Goal: Use online tool/utility: Utilize a website feature to perform a specific function

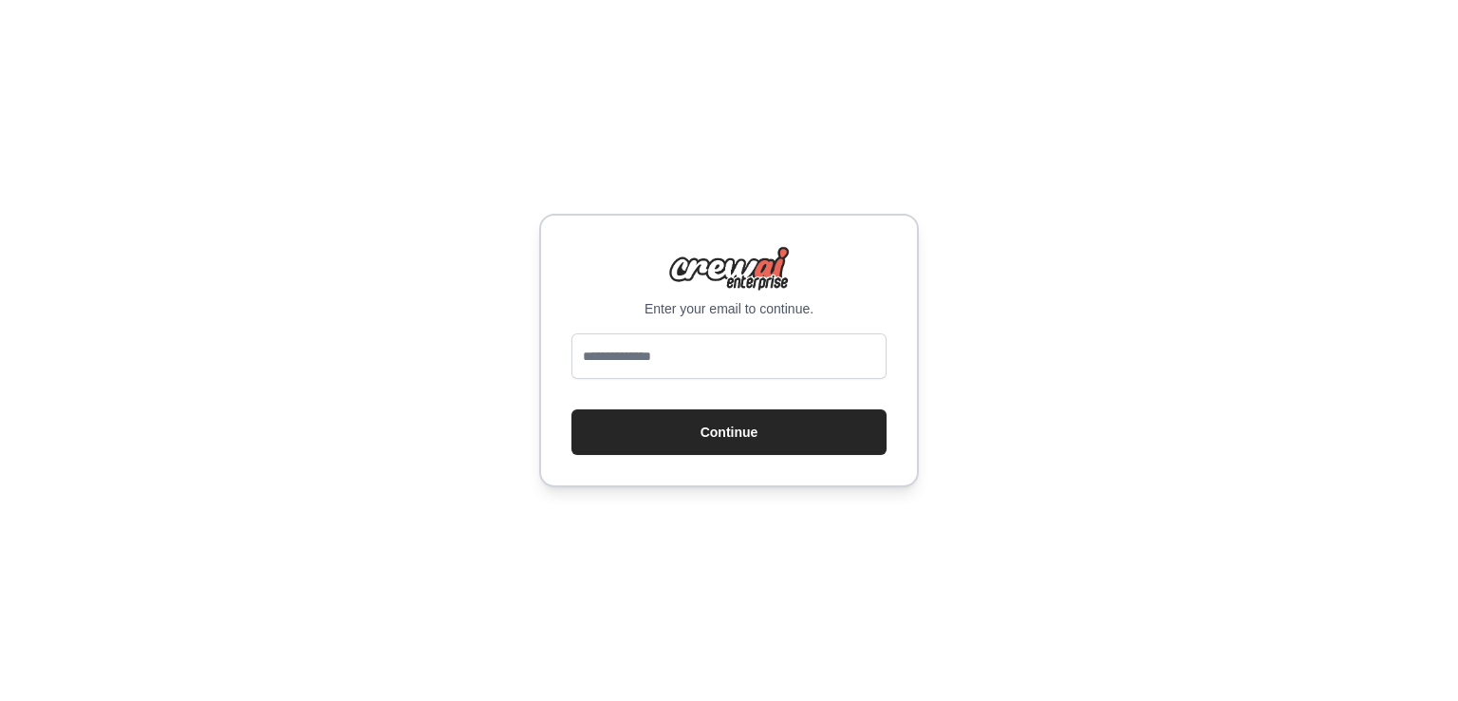
click at [800, 366] on input "email" at bounding box center [729, 356] width 315 height 46
type input "**********"
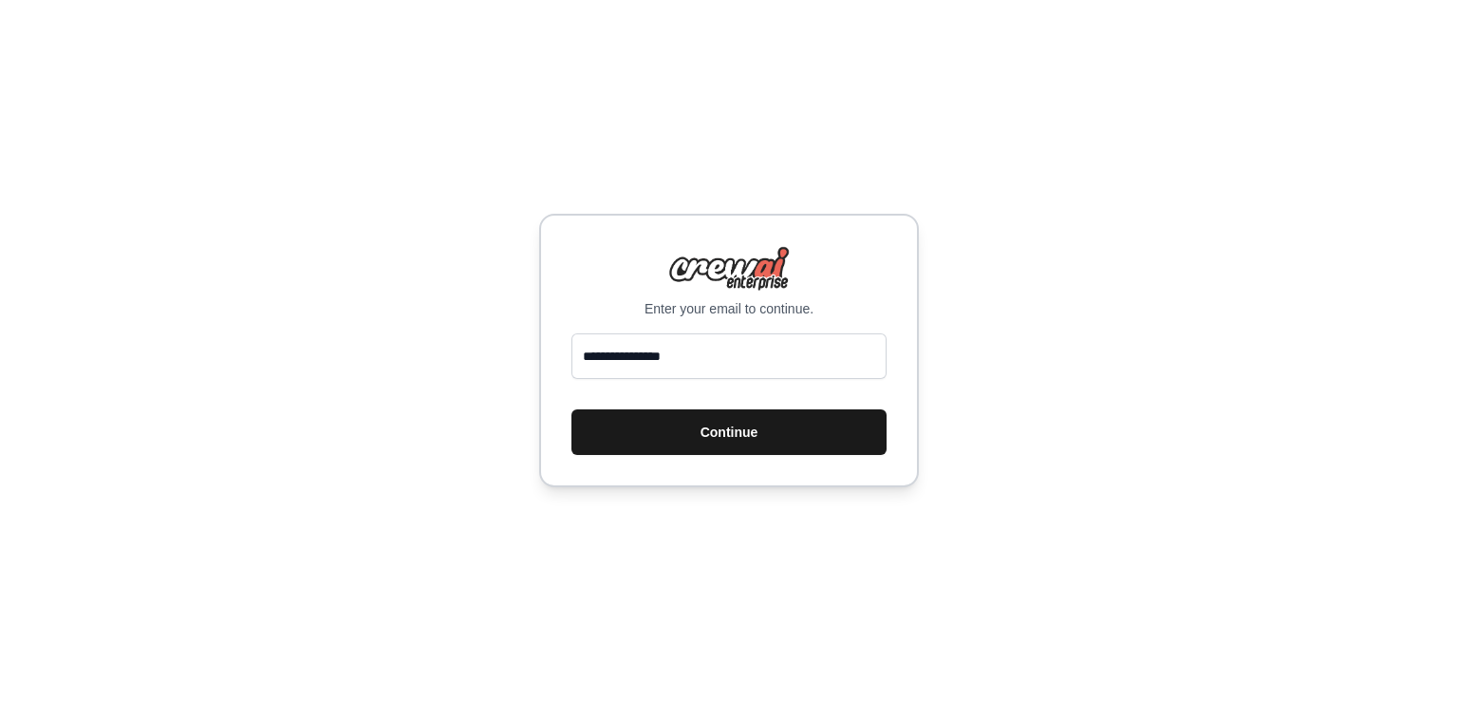
click at [748, 440] on button "Continue" at bounding box center [729, 432] width 315 height 46
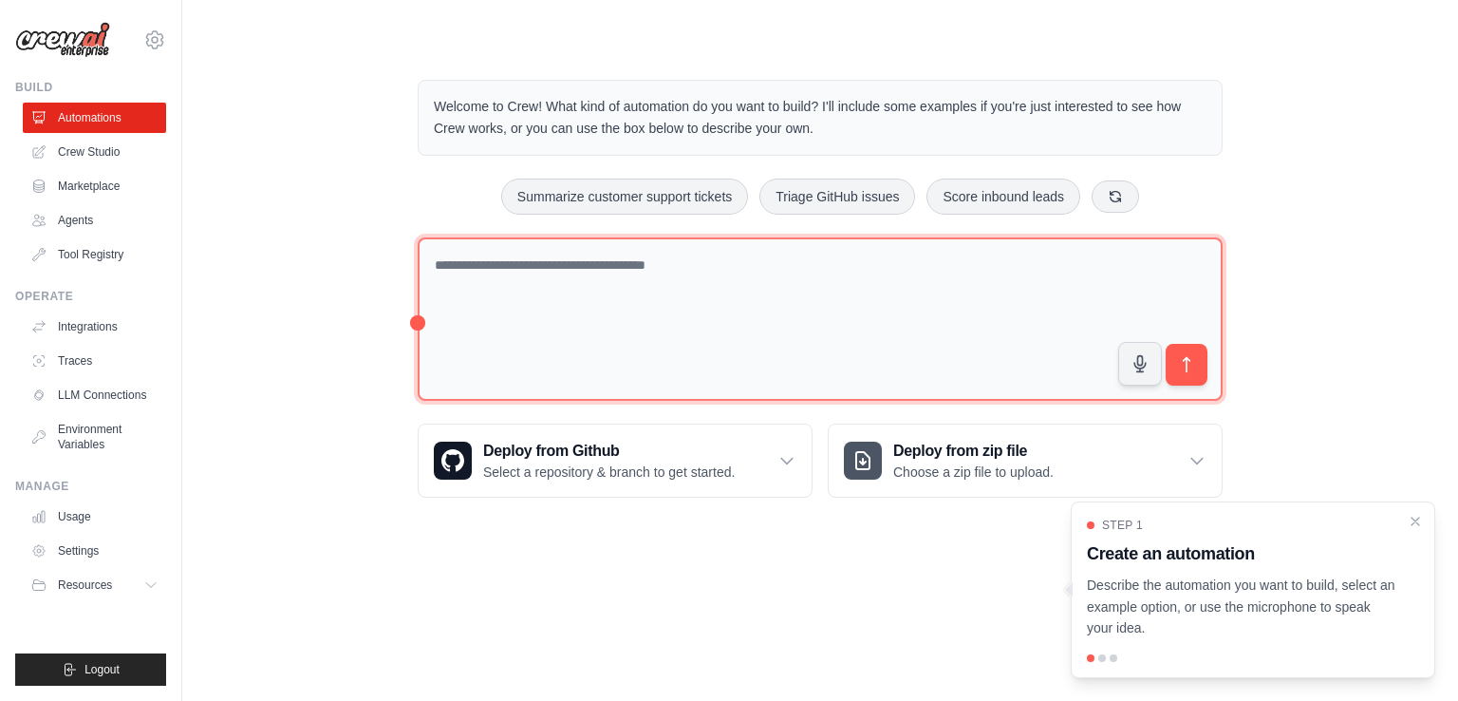
click at [794, 312] on textarea at bounding box center [820, 319] width 805 height 164
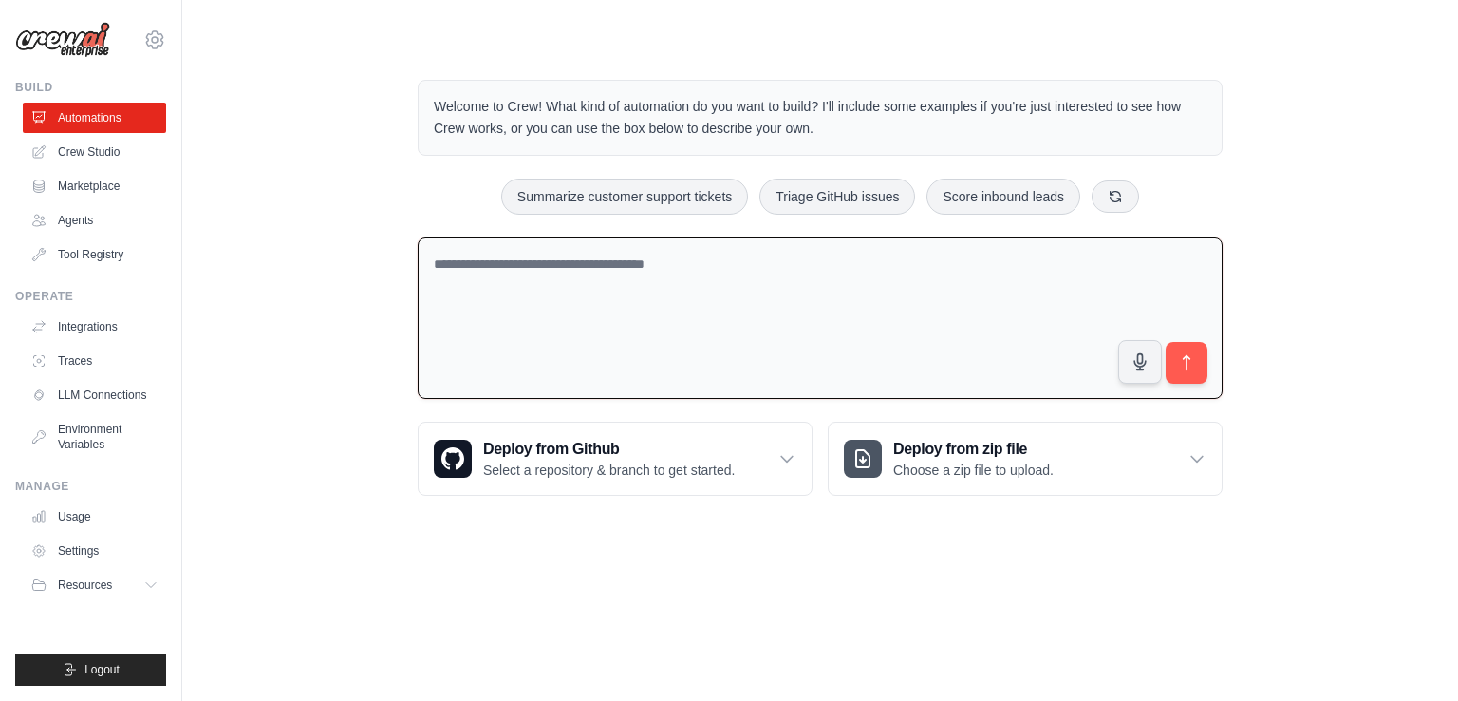
type textarea "*"
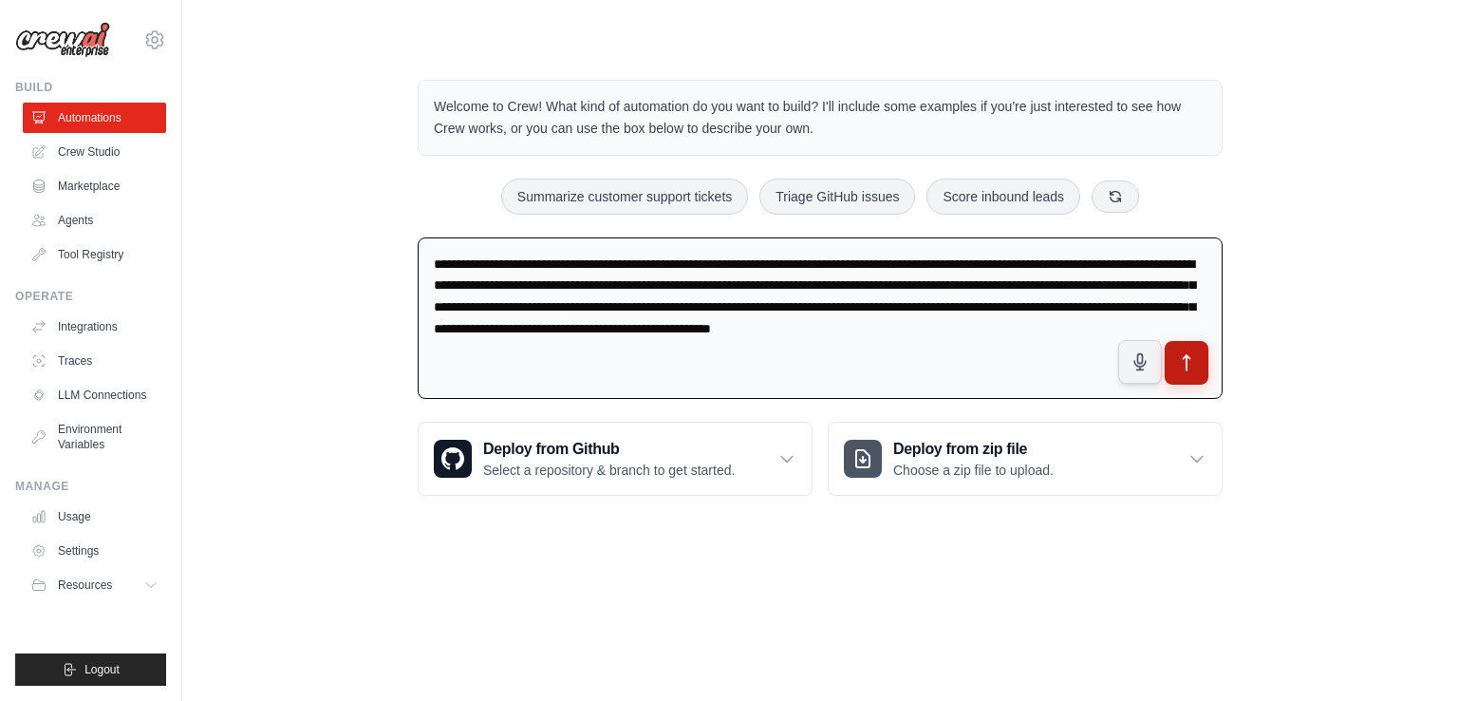
type textarea "**********"
click at [1190, 364] on icon "submit" at bounding box center [1187, 363] width 20 height 20
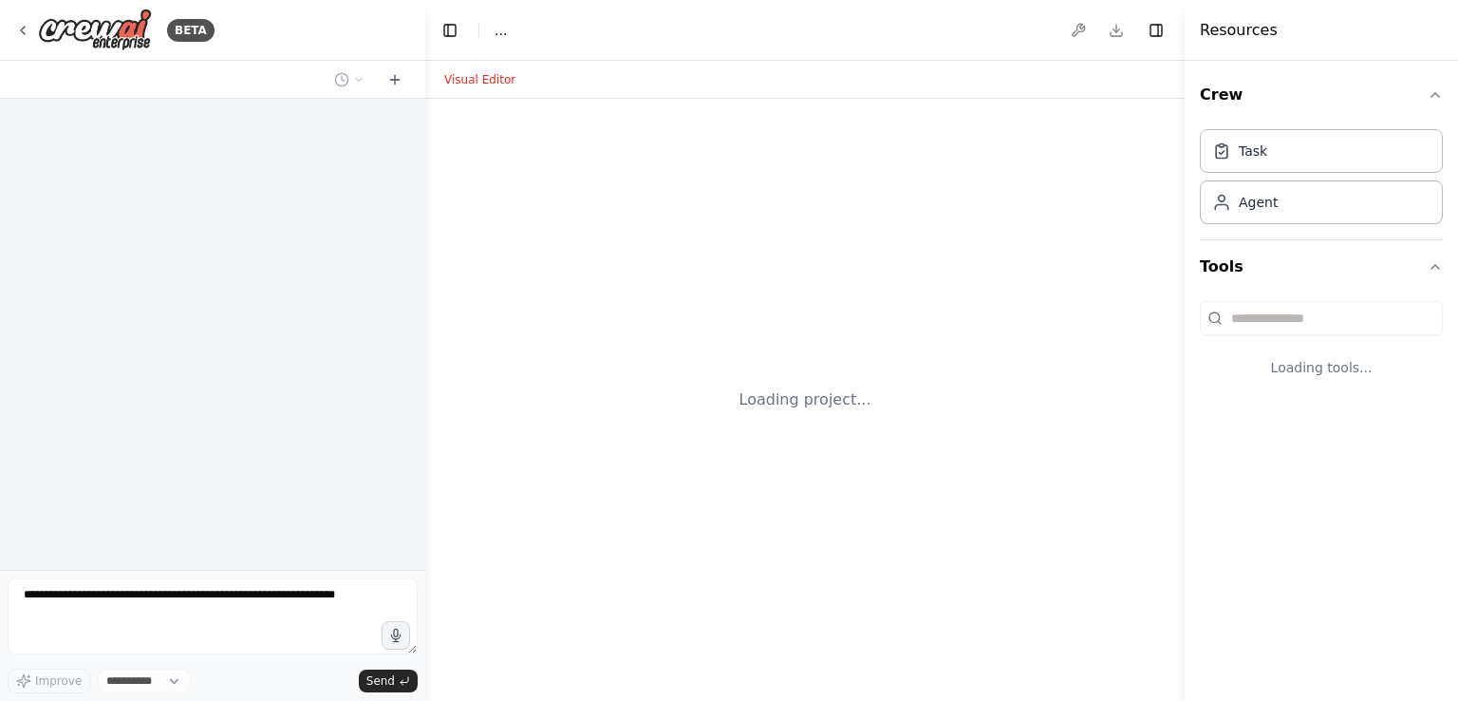
select select "****"
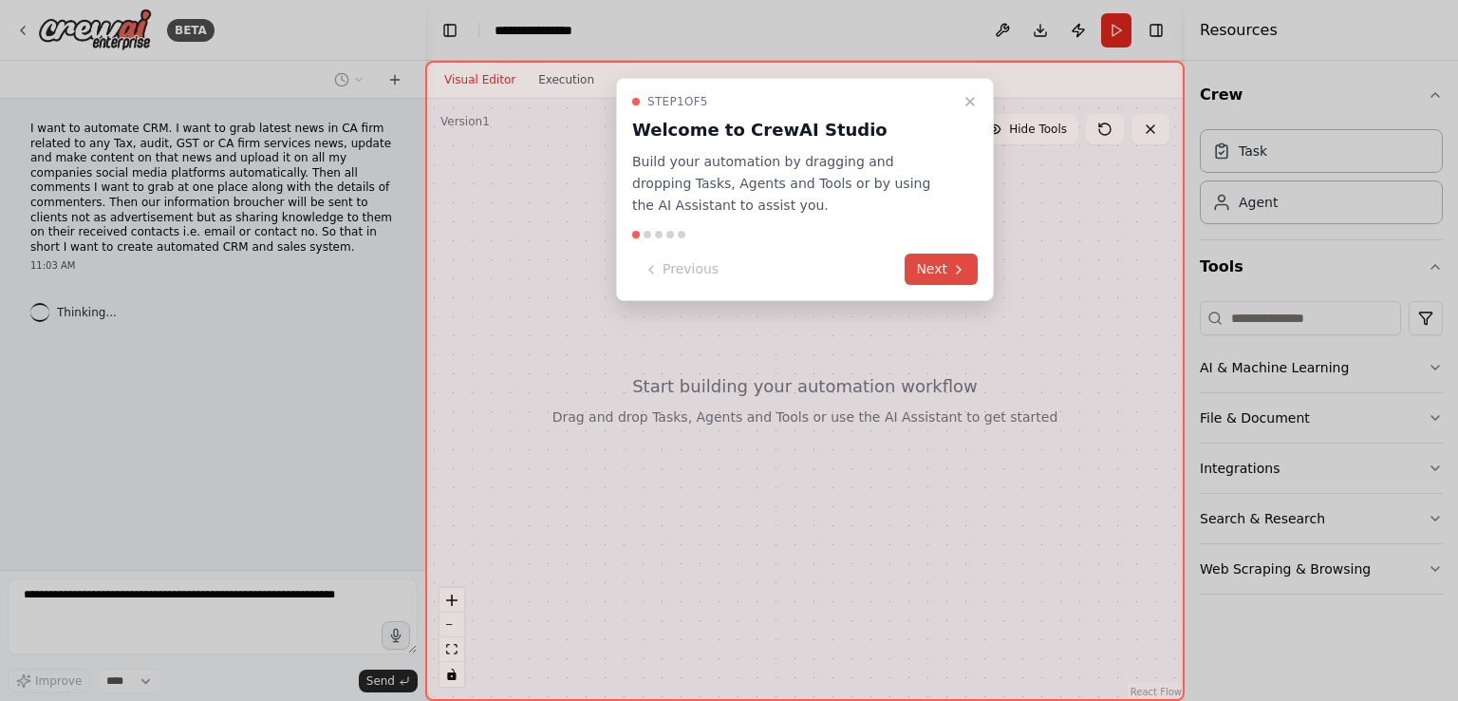
click at [941, 269] on button "Next" at bounding box center [941, 269] width 73 height 31
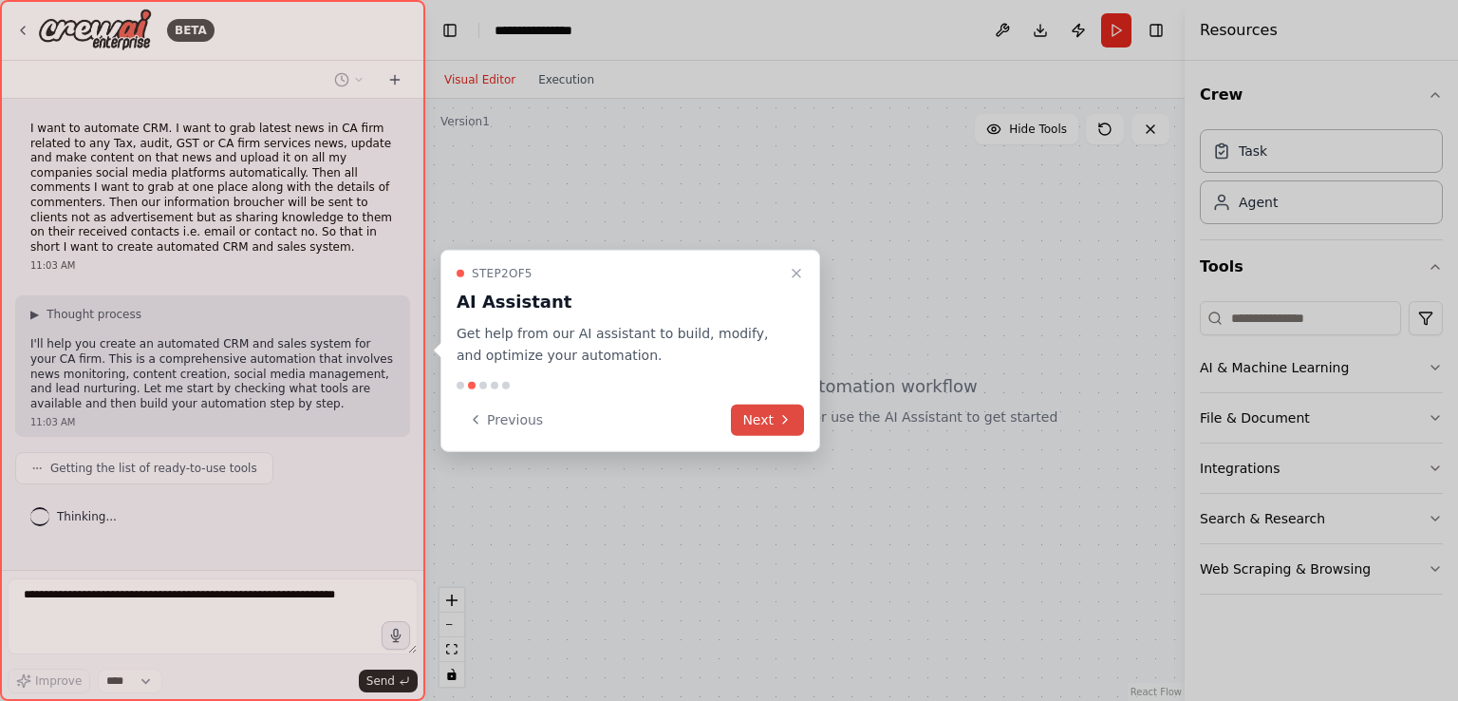
click at [765, 426] on button "Next" at bounding box center [767, 419] width 73 height 31
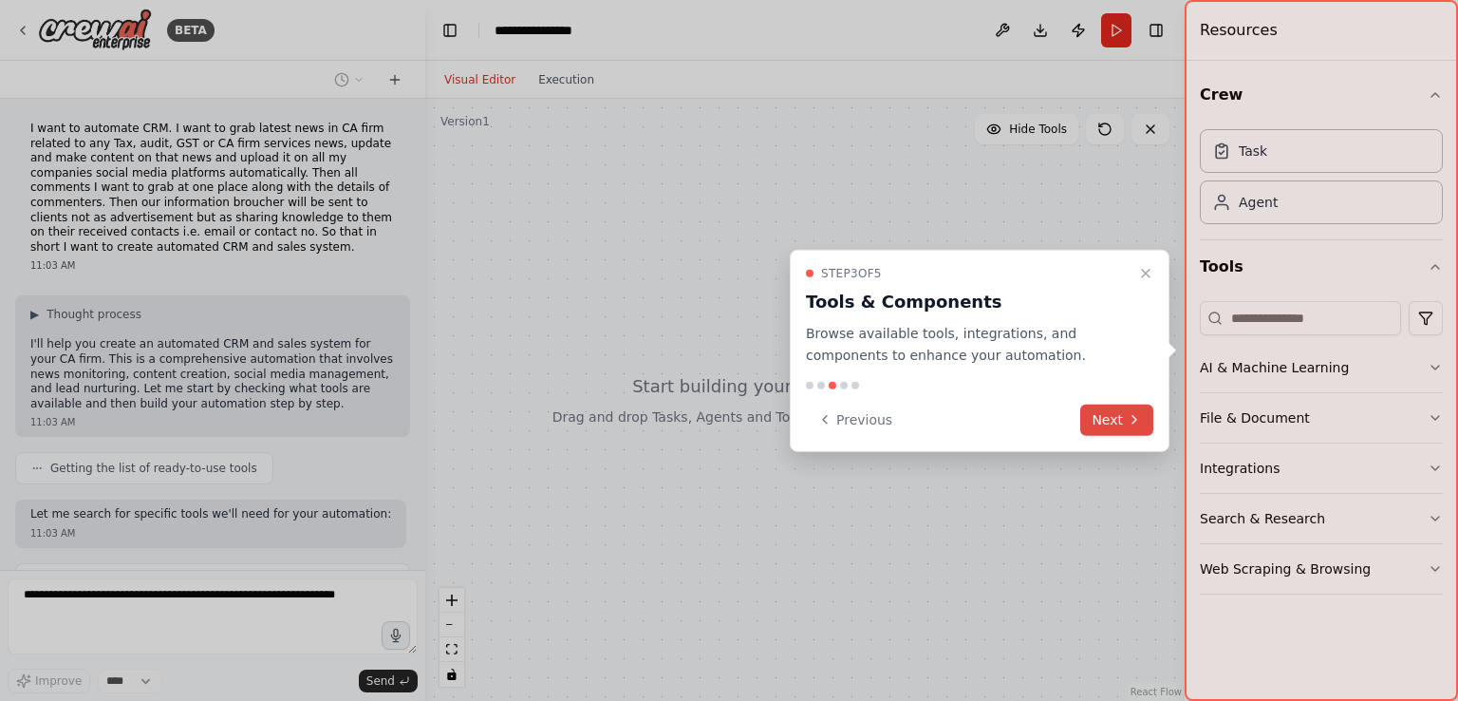
scroll to position [87, 0]
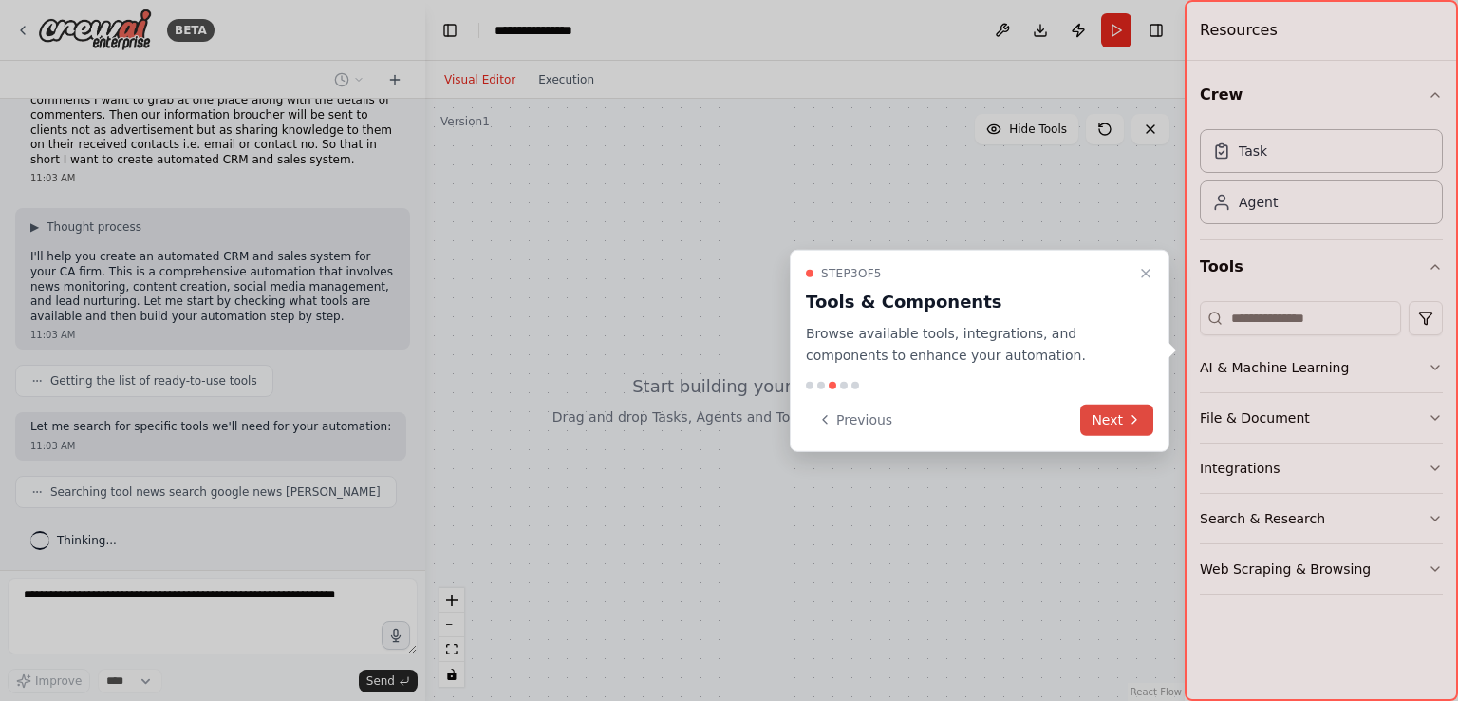
click at [1108, 430] on button "Next" at bounding box center [1117, 419] width 73 height 31
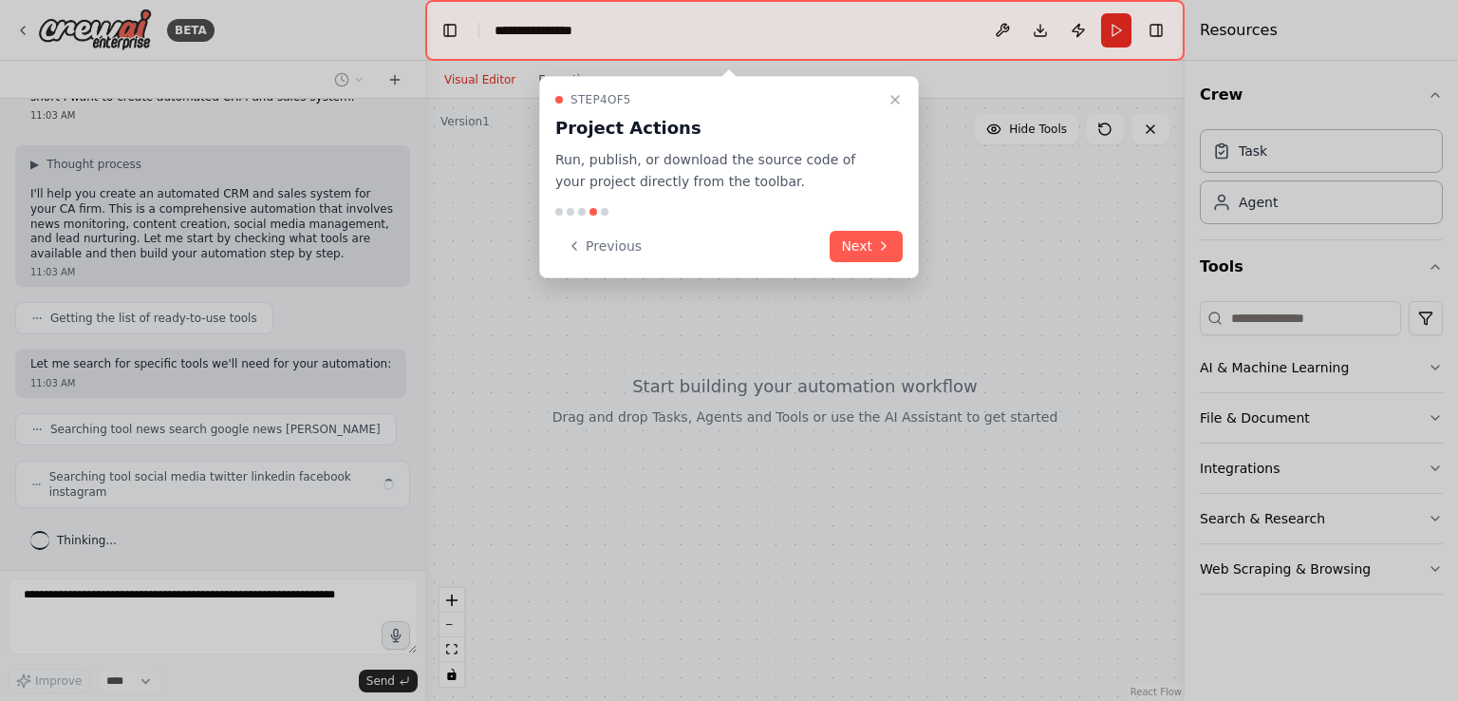
scroll to position [135, 0]
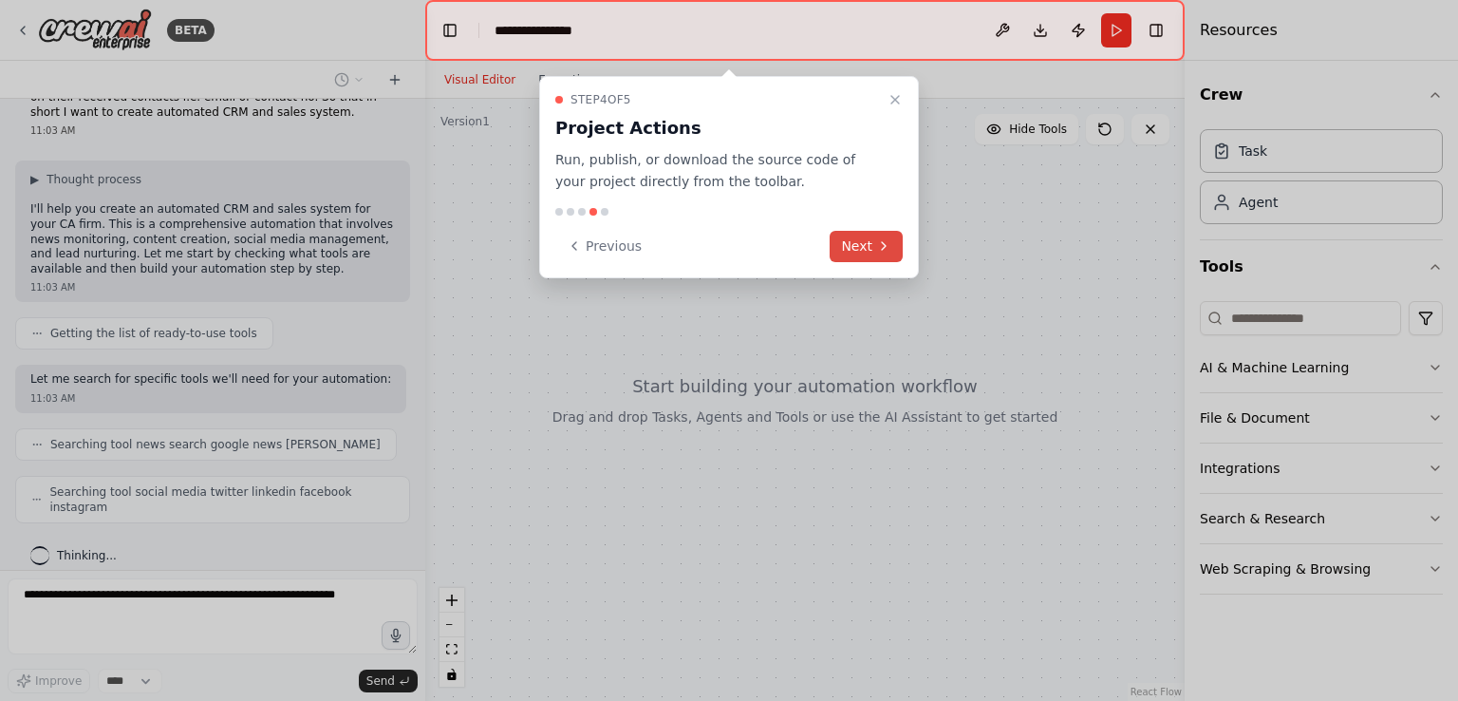
click at [871, 243] on button "Next" at bounding box center [866, 246] width 73 height 31
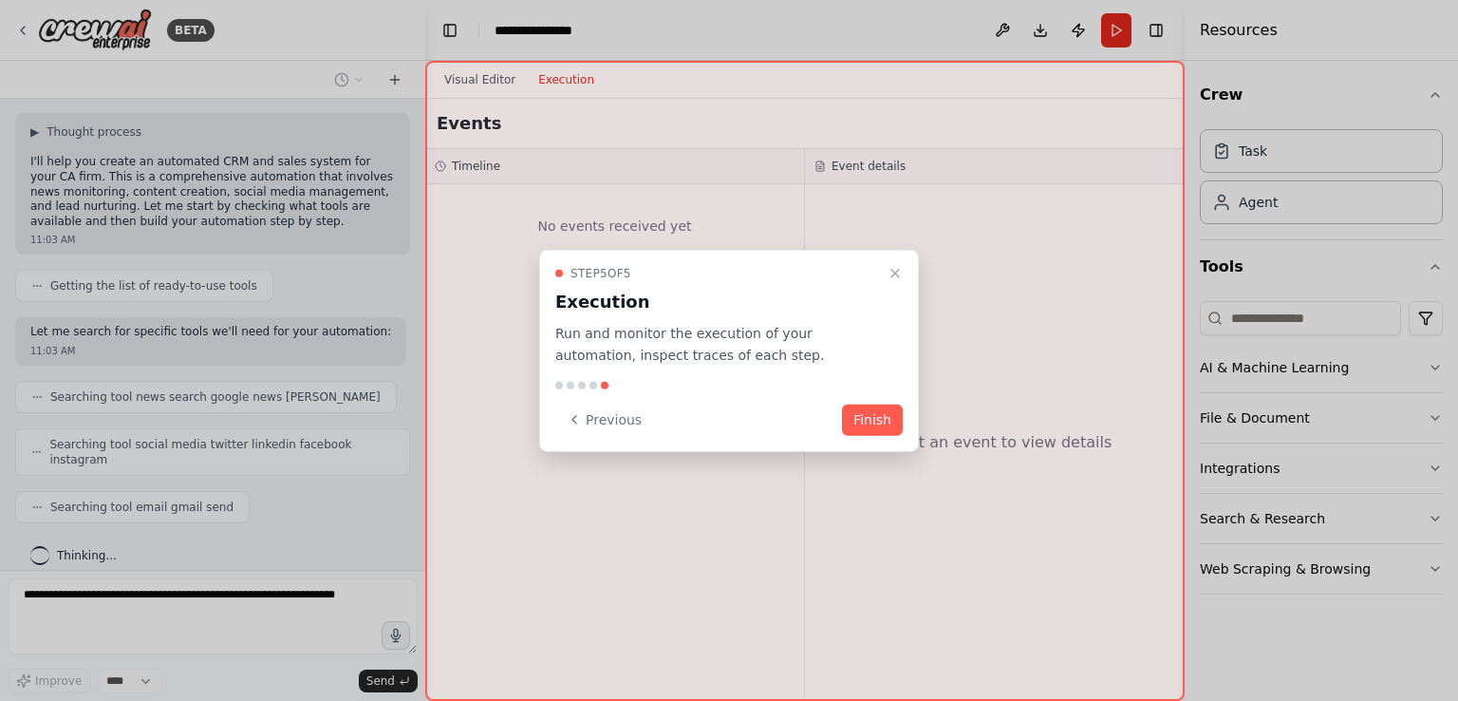
scroll to position [229, 0]
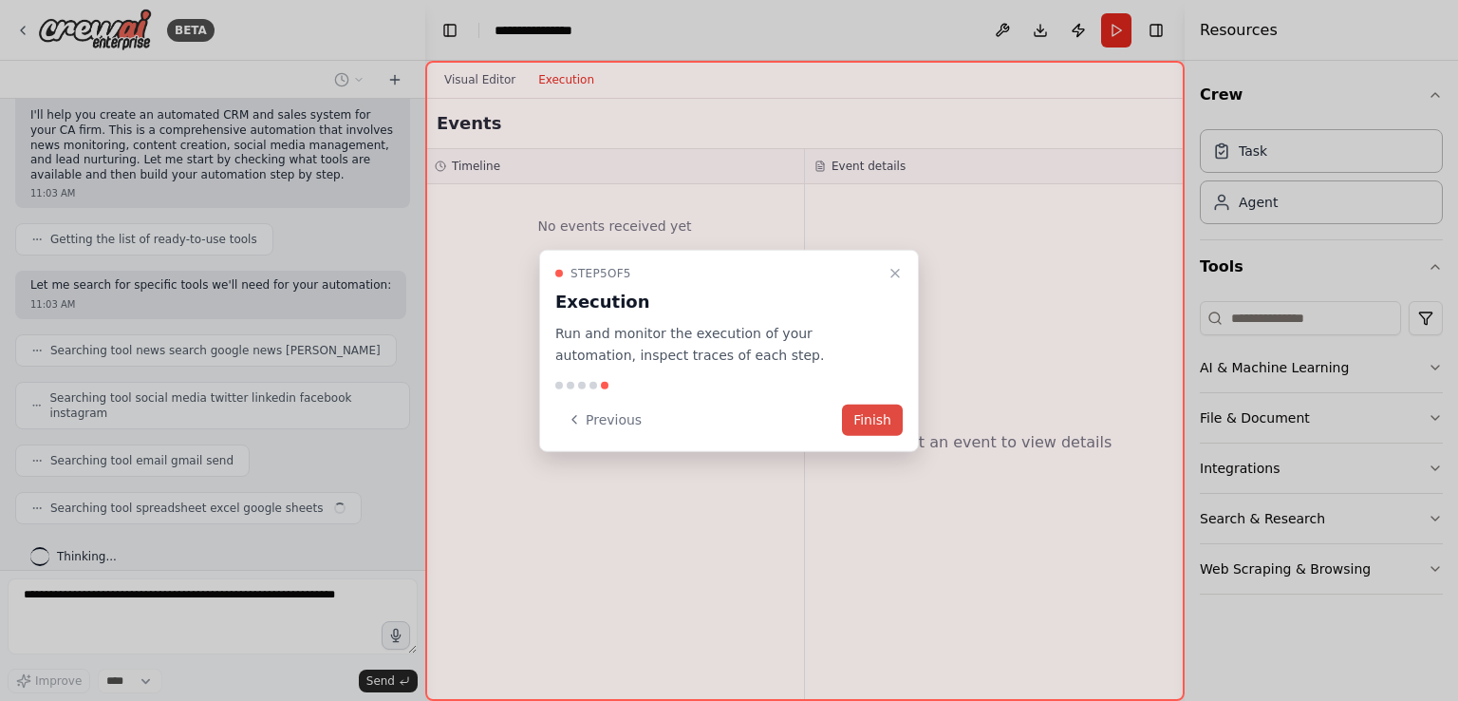
click at [875, 414] on button "Finish" at bounding box center [872, 419] width 61 height 31
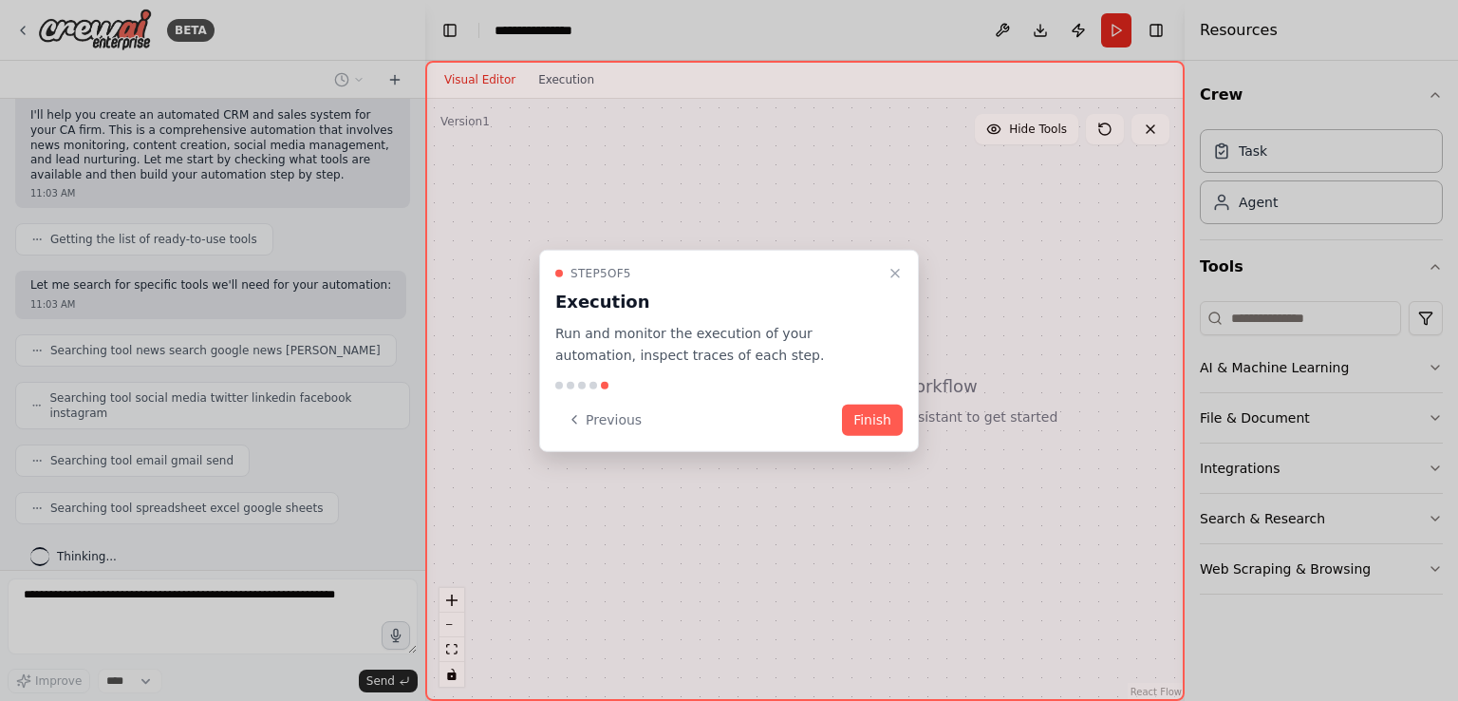
click at [870, 419] on button "Finish" at bounding box center [872, 419] width 61 height 31
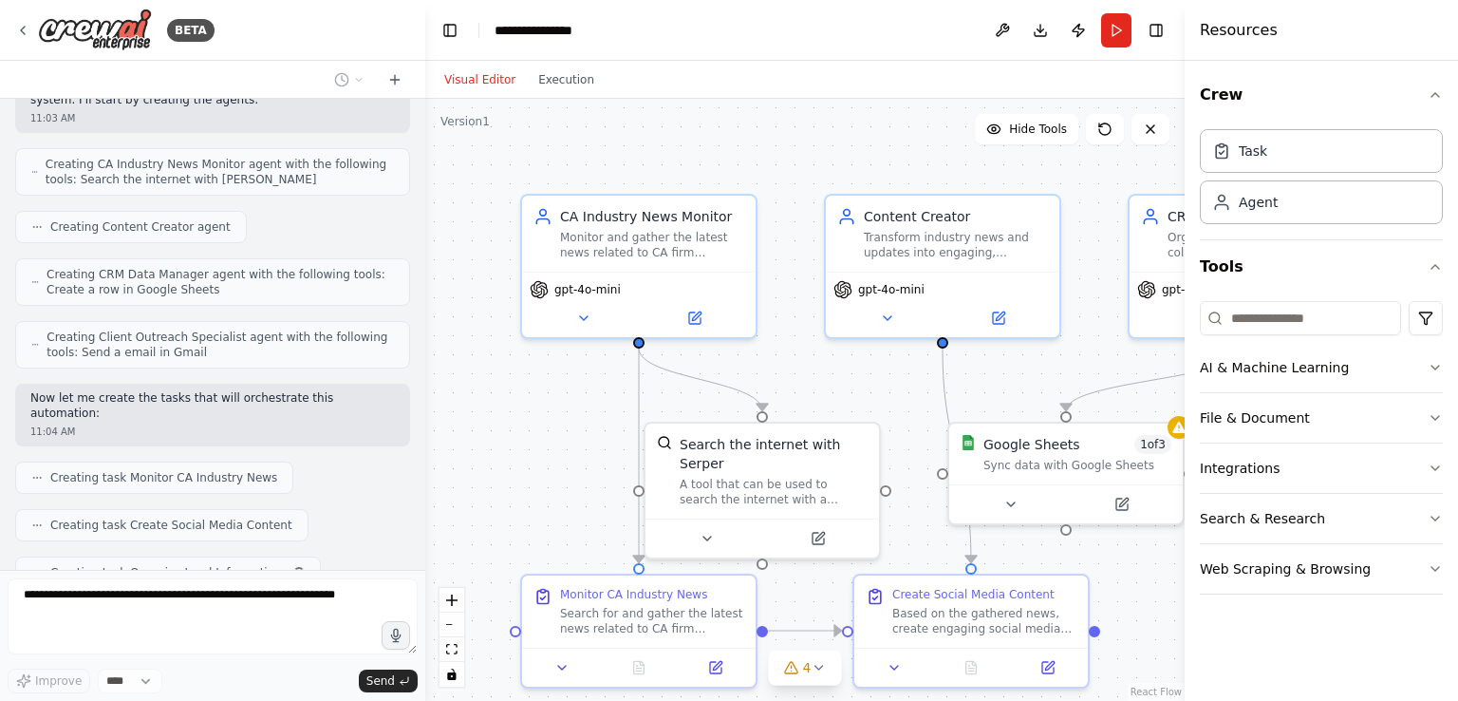
scroll to position [793, 0]
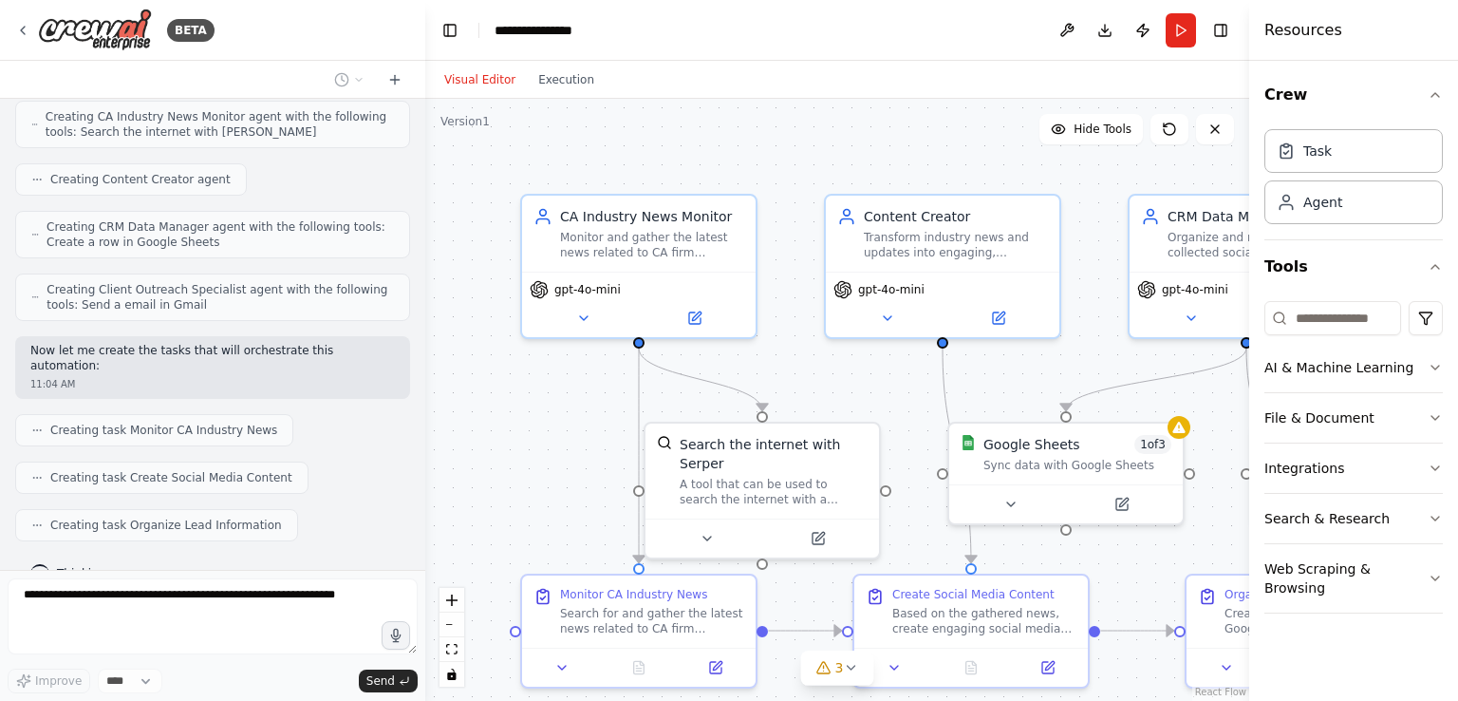
drag, startPoint x: 1189, startPoint y: 35, endPoint x: 1457, endPoint y: 90, distance: 274.3
click at [1457, 90] on div "Resources Crew Task Agent Tools AI & Machine Learning File & Document Integrati…" at bounding box center [1354, 350] width 209 height 701
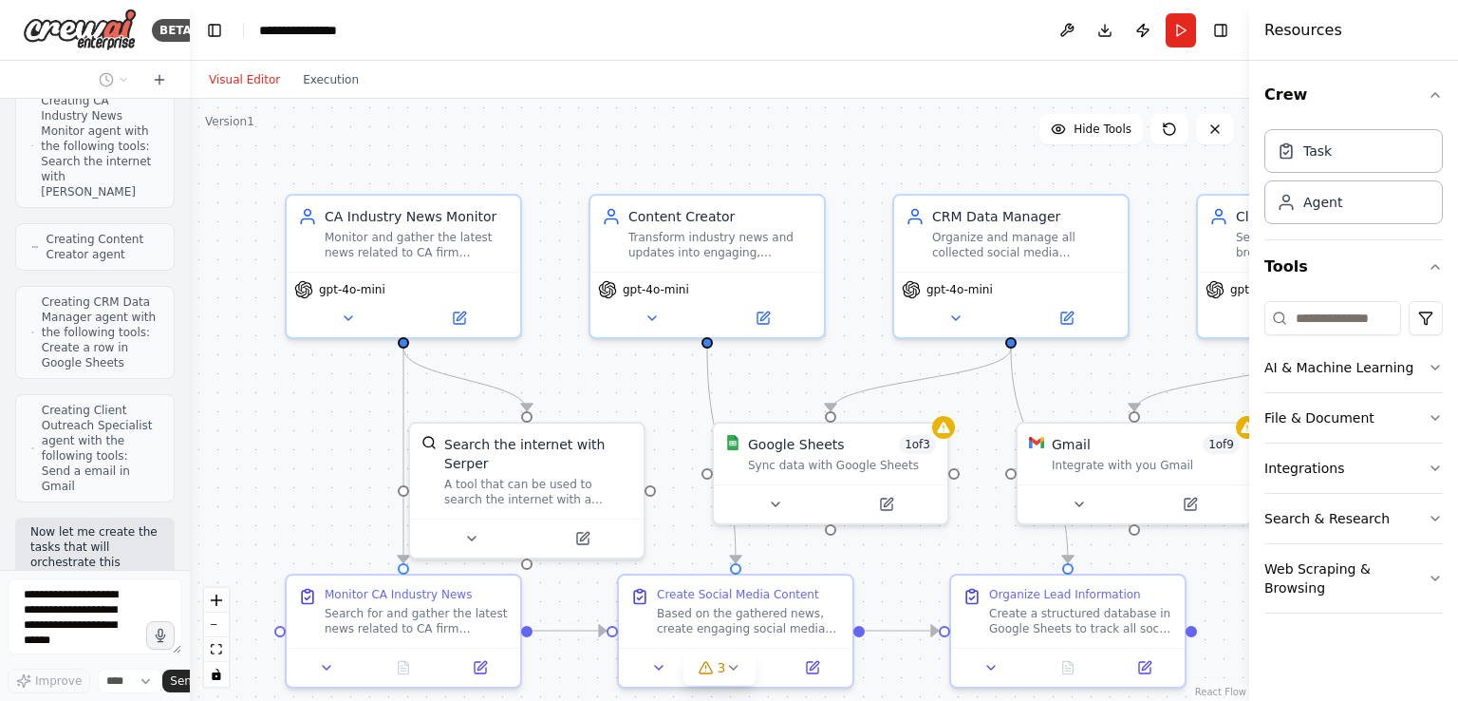
scroll to position [1873, 0]
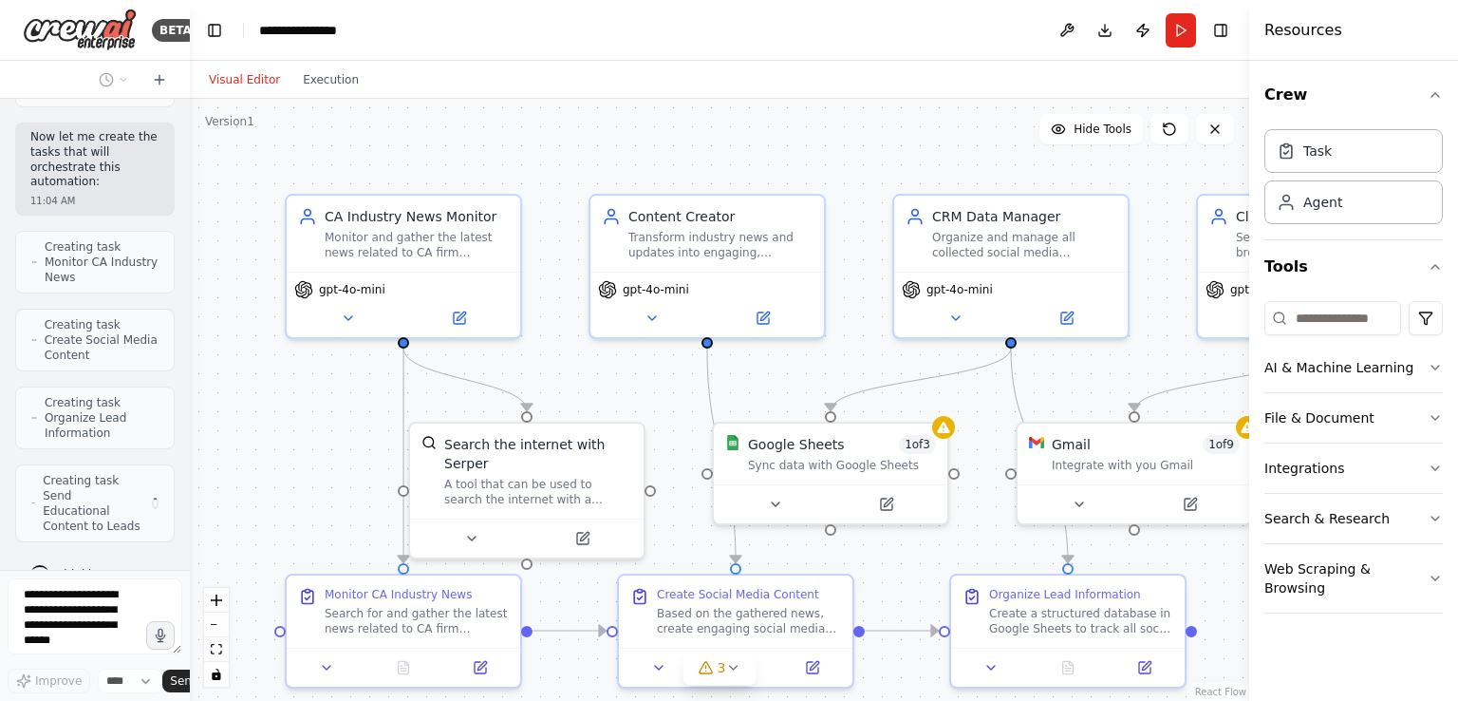
drag, startPoint x: 423, startPoint y: 20, endPoint x: 0, endPoint y: 44, distance: 424.1
click at [0, 44] on div "BETA I want to automate CRM. I want to grab latest news in CA firm related to a…" at bounding box center [95, 350] width 190 height 701
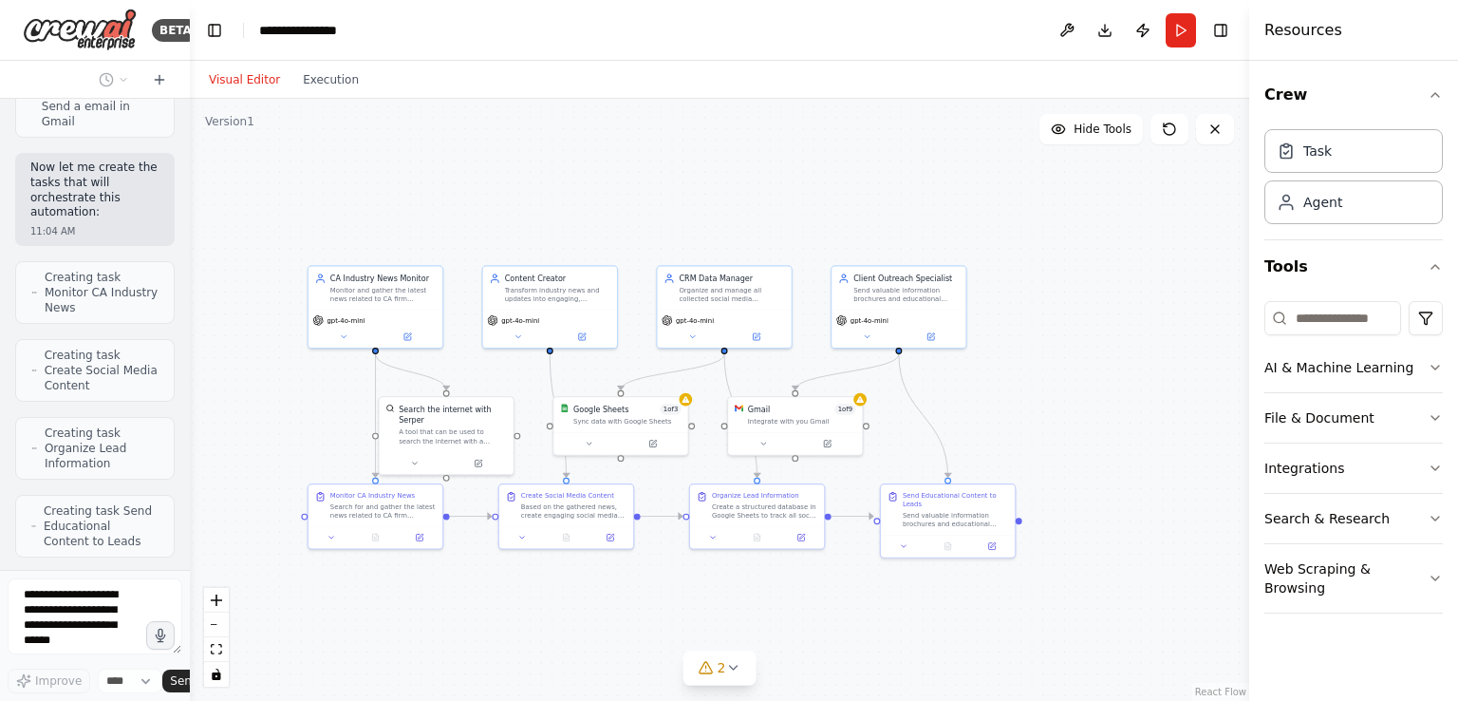
drag, startPoint x: 798, startPoint y: 271, endPoint x: 574, endPoint y: 186, distance: 238.6
click at [600, 210] on div ".deletable-edge-delete-btn { width: 20px; height: 20px; border: 0px solid #ffff…" at bounding box center [720, 400] width 1060 height 602
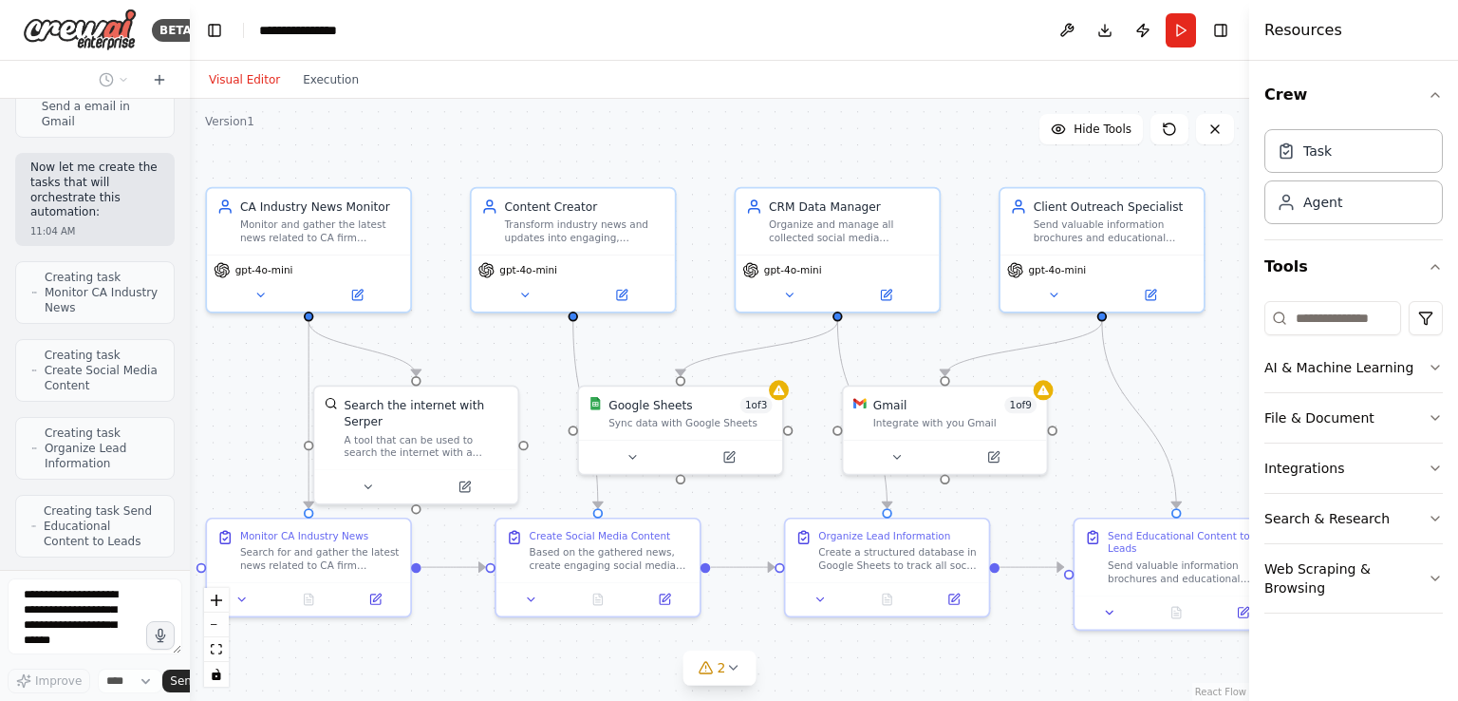
drag, startPoint x: 626, startPoint y: 222, endPoint x: 644, endPoint y: 119, distance: 105.1
click at [644, 119] on div ".deletable-edge-delete-btn { width: 20px; height: 20px; border: 0px solid #ffff…" at bounding box center [720, 400] width 1060 height 602
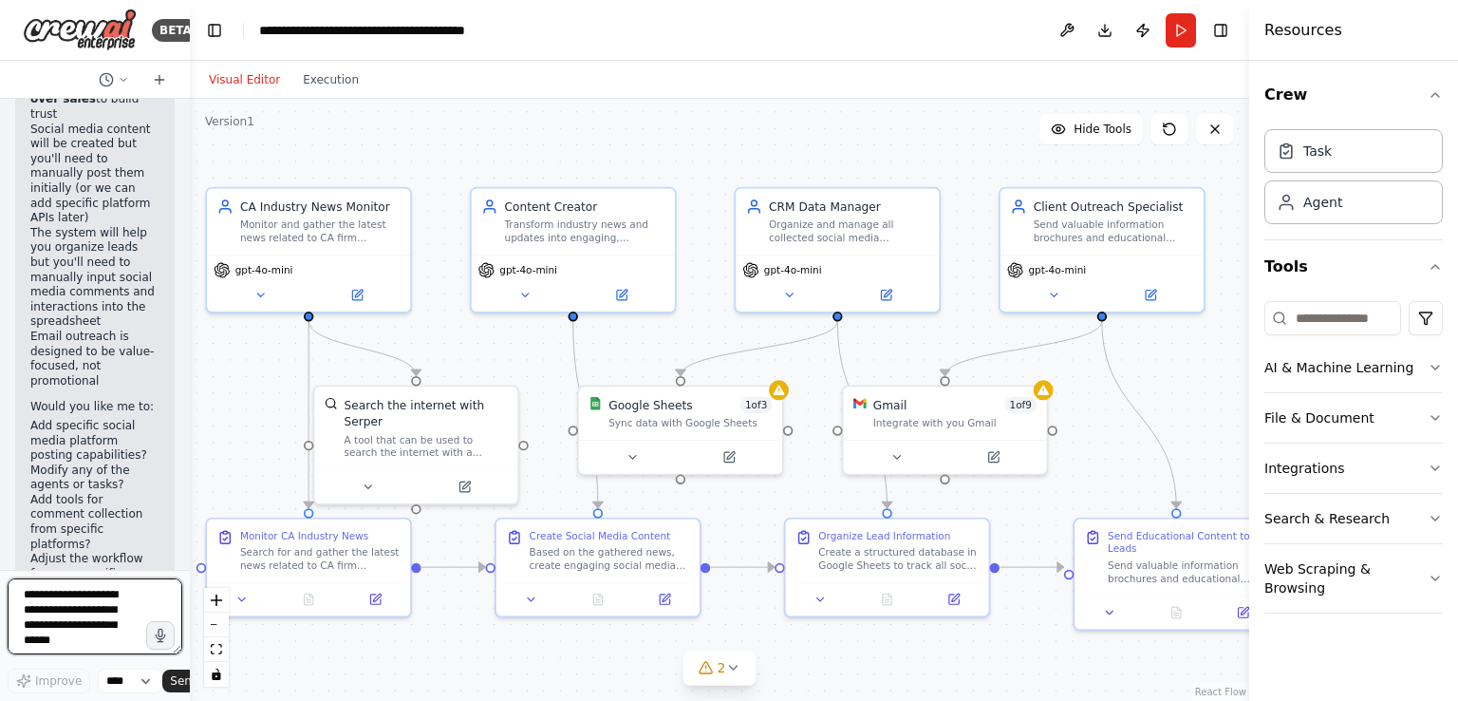
scroll to position [3612, 0]
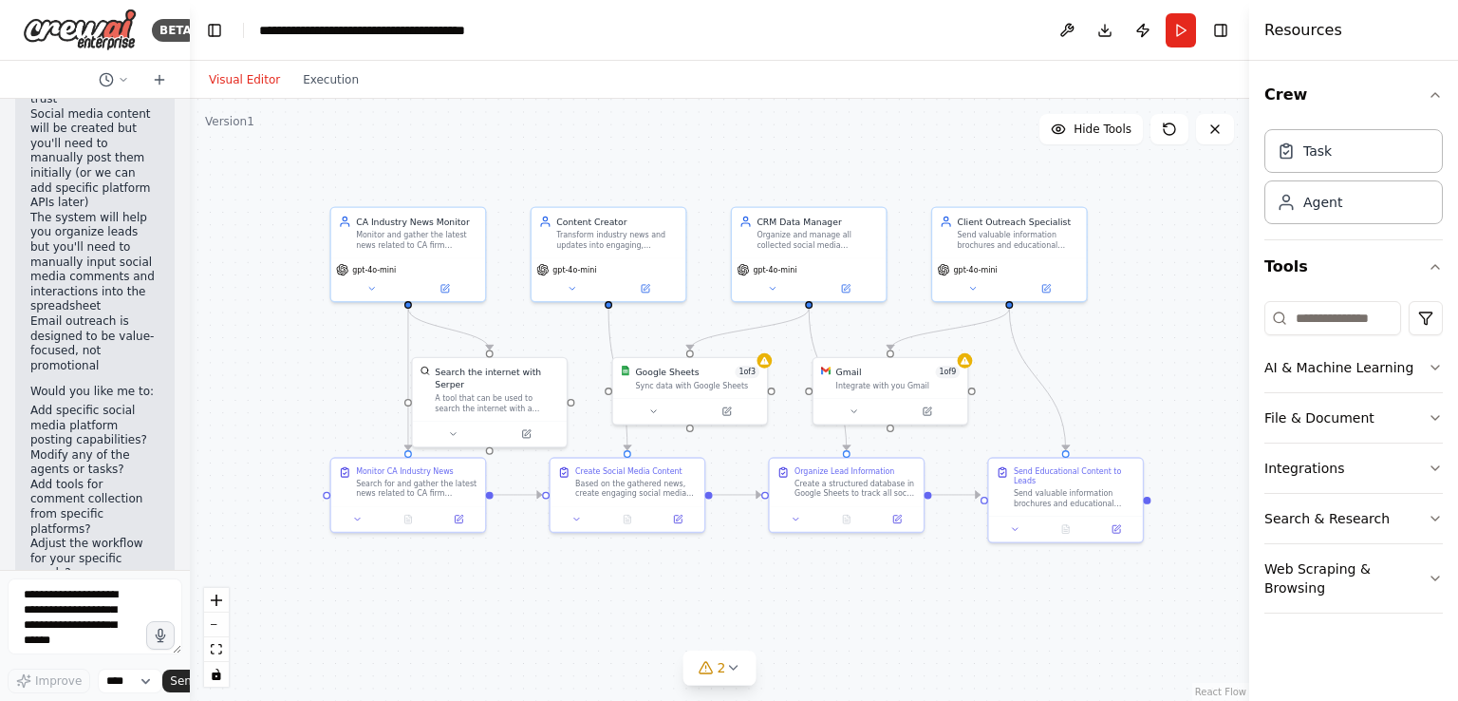
drag, startPoint x: 692, startPoint y: 187, endPoint x: 685, endPoint y: 150, distance: 37.8
click at [685, 150] on div ".deletable-edge-delete-btn { width: 20px; height: 20px; border: 0px solid #ffff…" at bounding box center [720, 400] width 1060 height 602
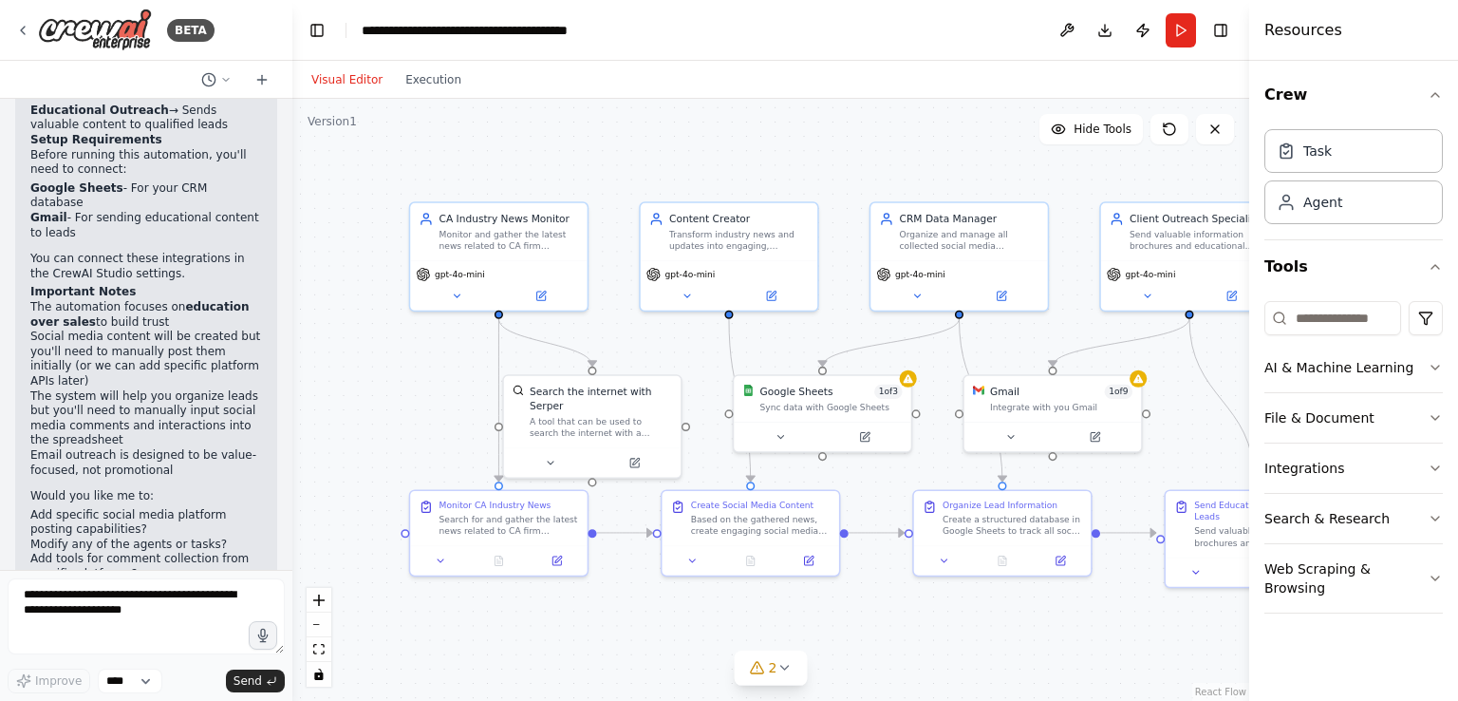
scroll to position [2193, 0]
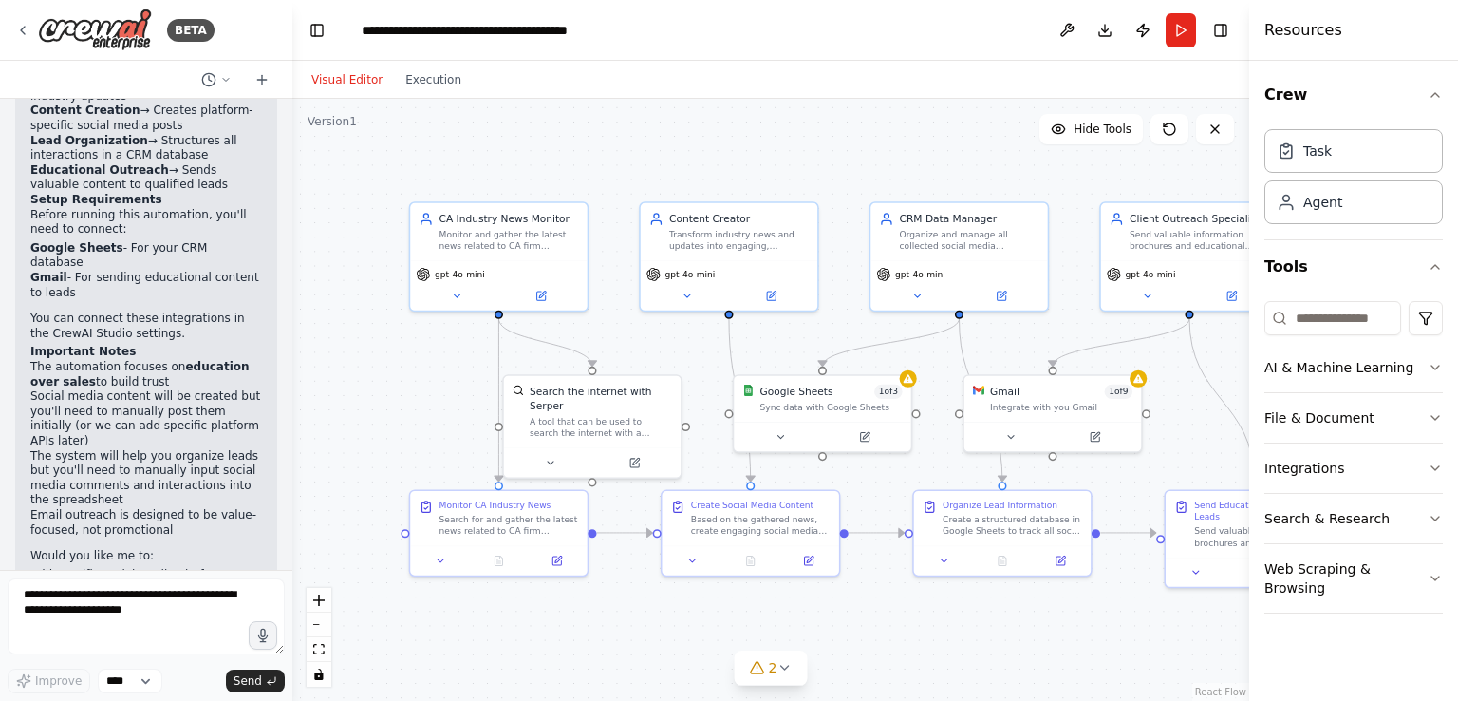
drag, startPoint x: 189, startPoint y: 66, endPoint x: 298, endPoint y: 83, distance: 110.5
click at [298, 83] on div "BETA I want to automate CRM. I want to grab latest news in CA firm related to a…" at bounding box center [729, 350] width 1458 height 701
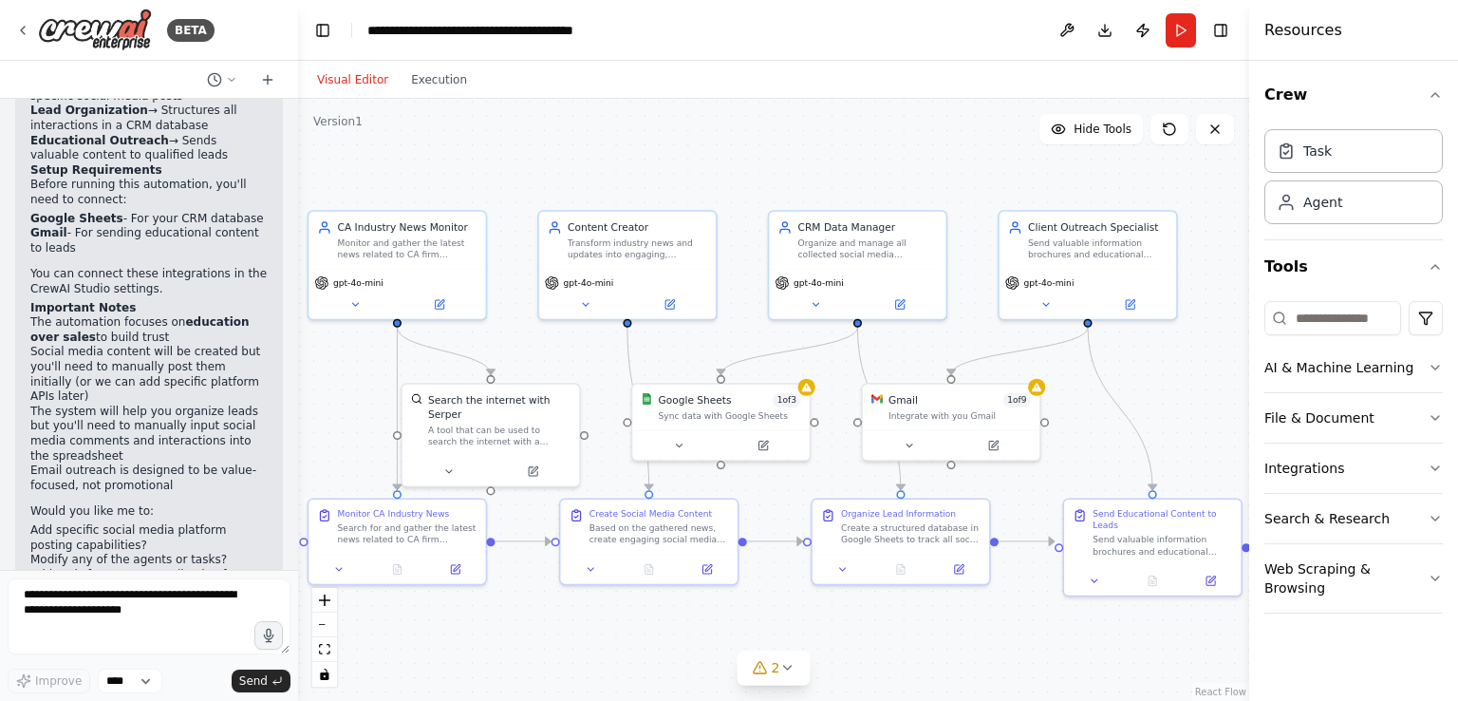
drag, startPoint x: 715, startPoint y: 175, endPoint x: 608, endPoint y: 183, distance: 107.6
click at [608, 183] on div ".deletable-edge-delete-btn { width: 20px; height: 20px; border: 0px solid #ffff…" at bounding box center [773, 400] width 951 height 602
click at [640, 153] on div ".deletable-edge-delete-btn { width: 20px; height: 20px; border: 0px solid #ffff…" at bounding box center [773, 400] width 951 height 602
click at [107, 601] on textarea at bounding box center [149, 616] width 283 height 76
click at [1181, 36] on button "Run" at bounding box center [1181, 30] width 30 height 34
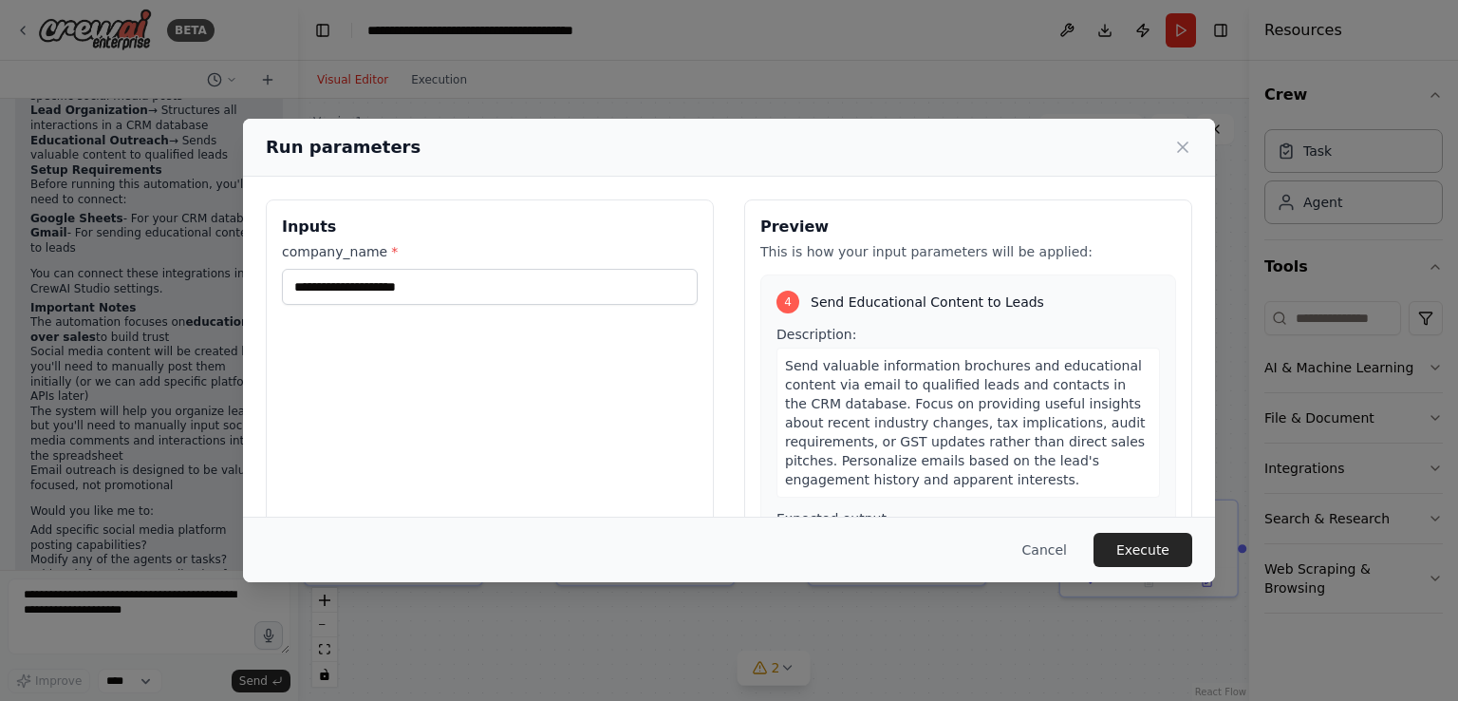
scroll to position [1237, 0]
click at [1187, 156] on icon at bounding box center [1183, 147] width 19 height 19
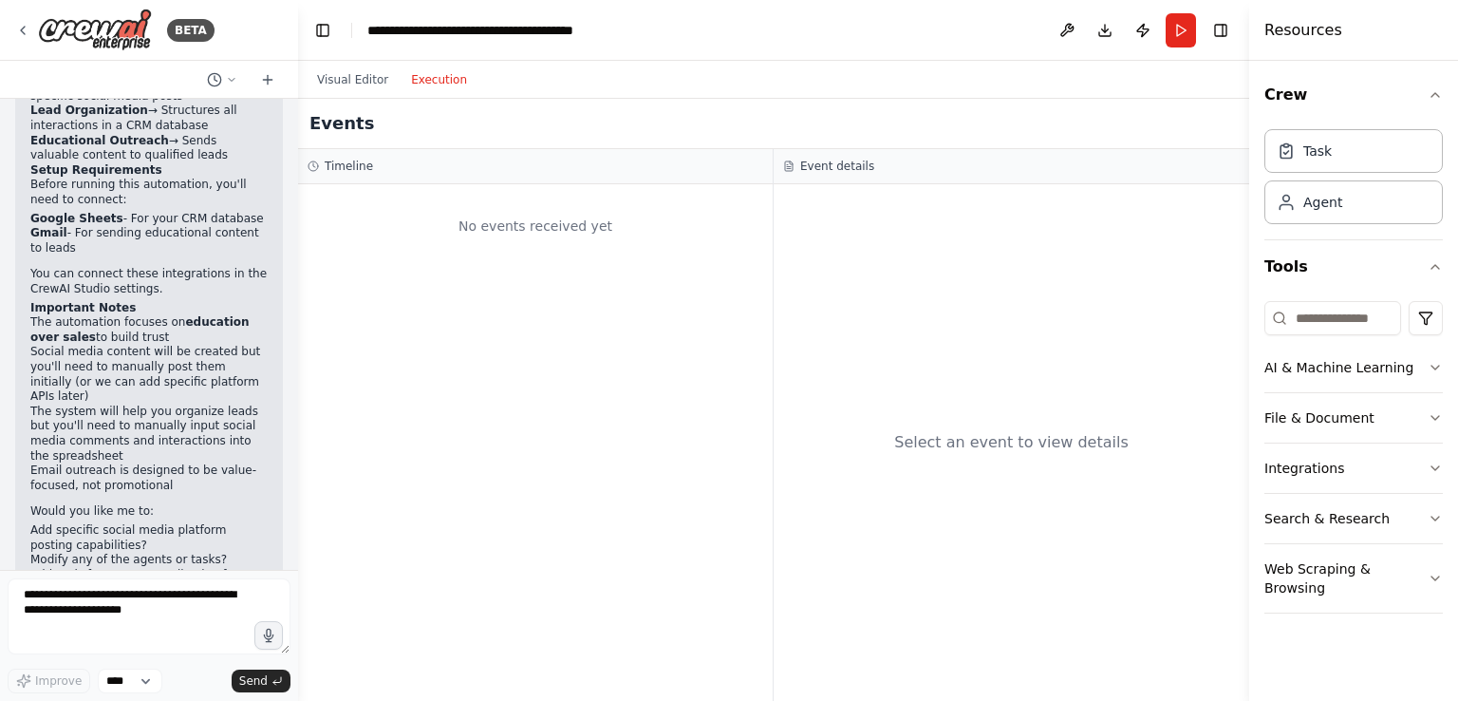
click at [432, 86] on button "Execution" at bounding box center [439, 79] width 79 height 23
click at [689, 83] on div "Visual Editor Execution" at bounding box center [773, 80] width 951 height 38
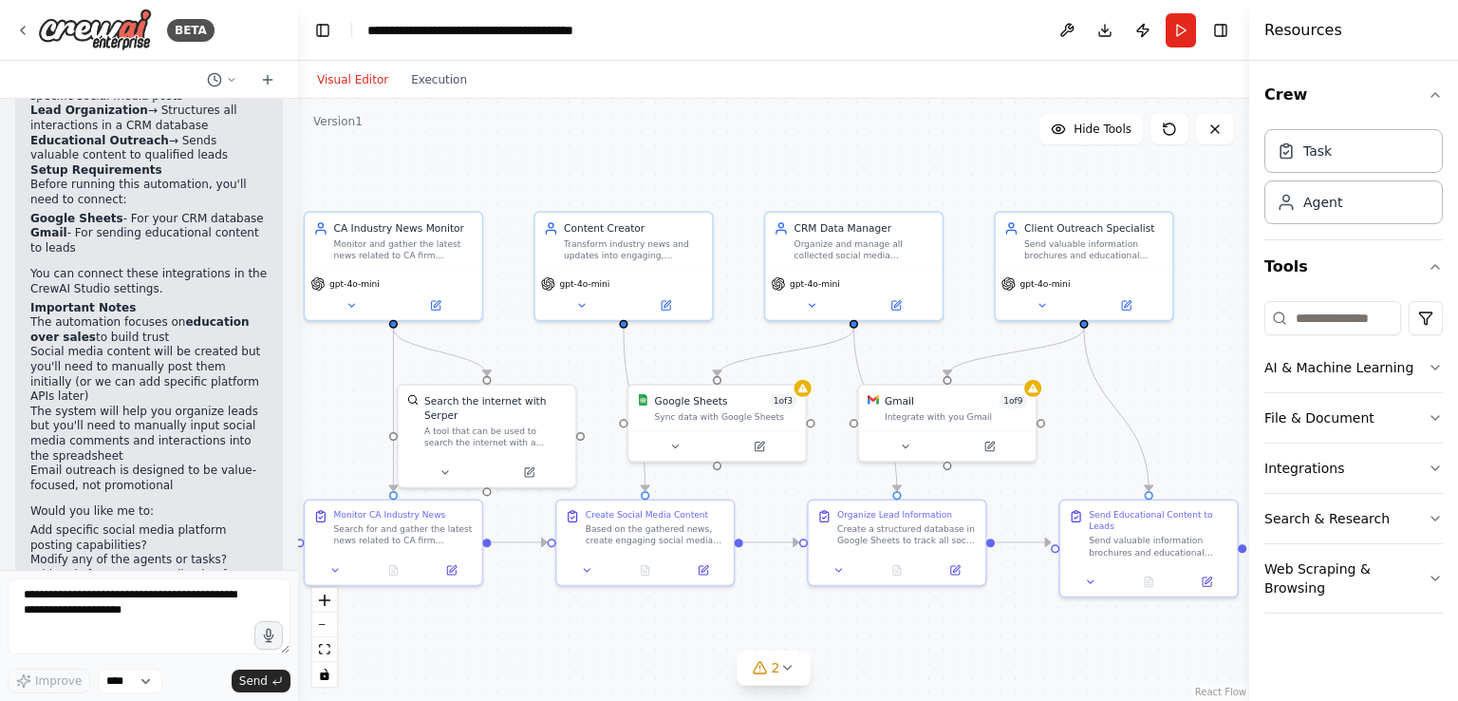
click at [319, 88] on button "Visual Editor" at bounding box center [353, 79] width 94 height 23
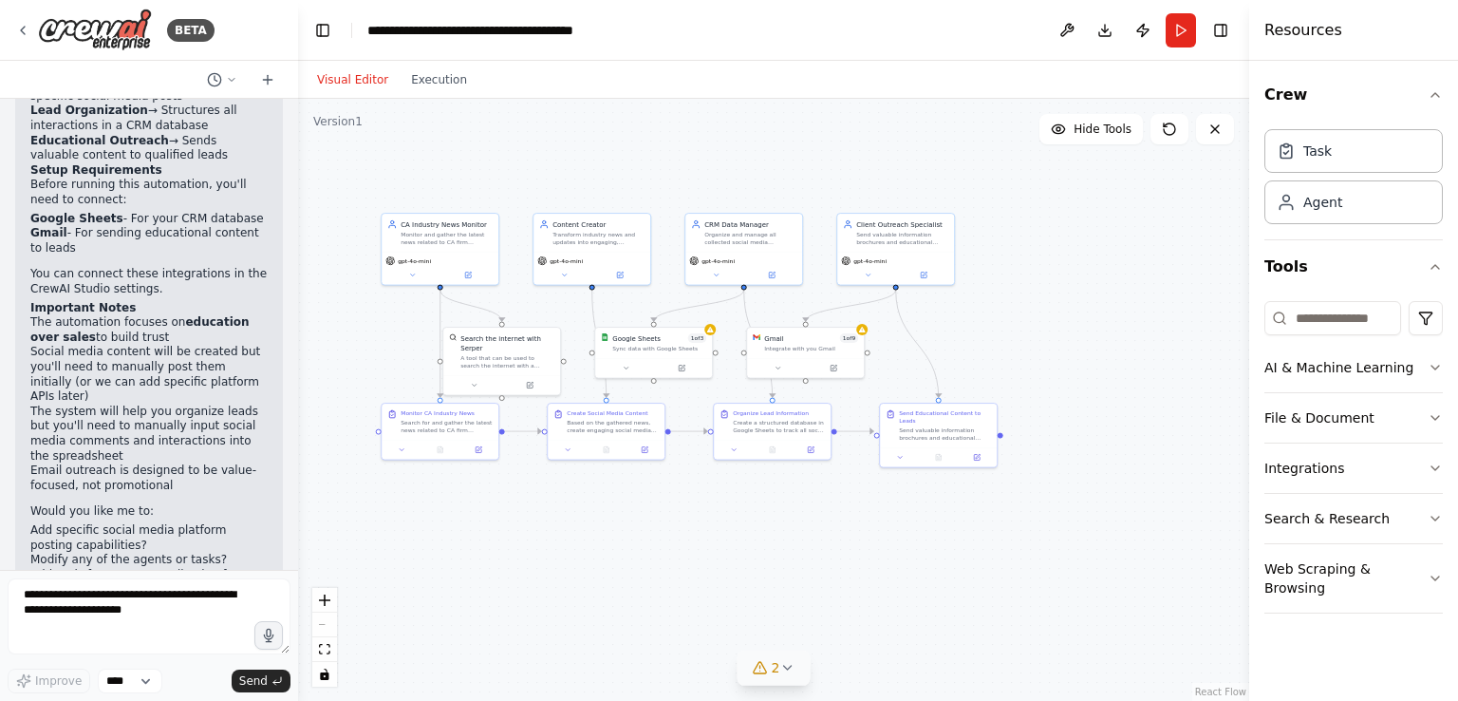
click at [791, 658] on button "2" at bounding box center [774, 667] width 73 height 35
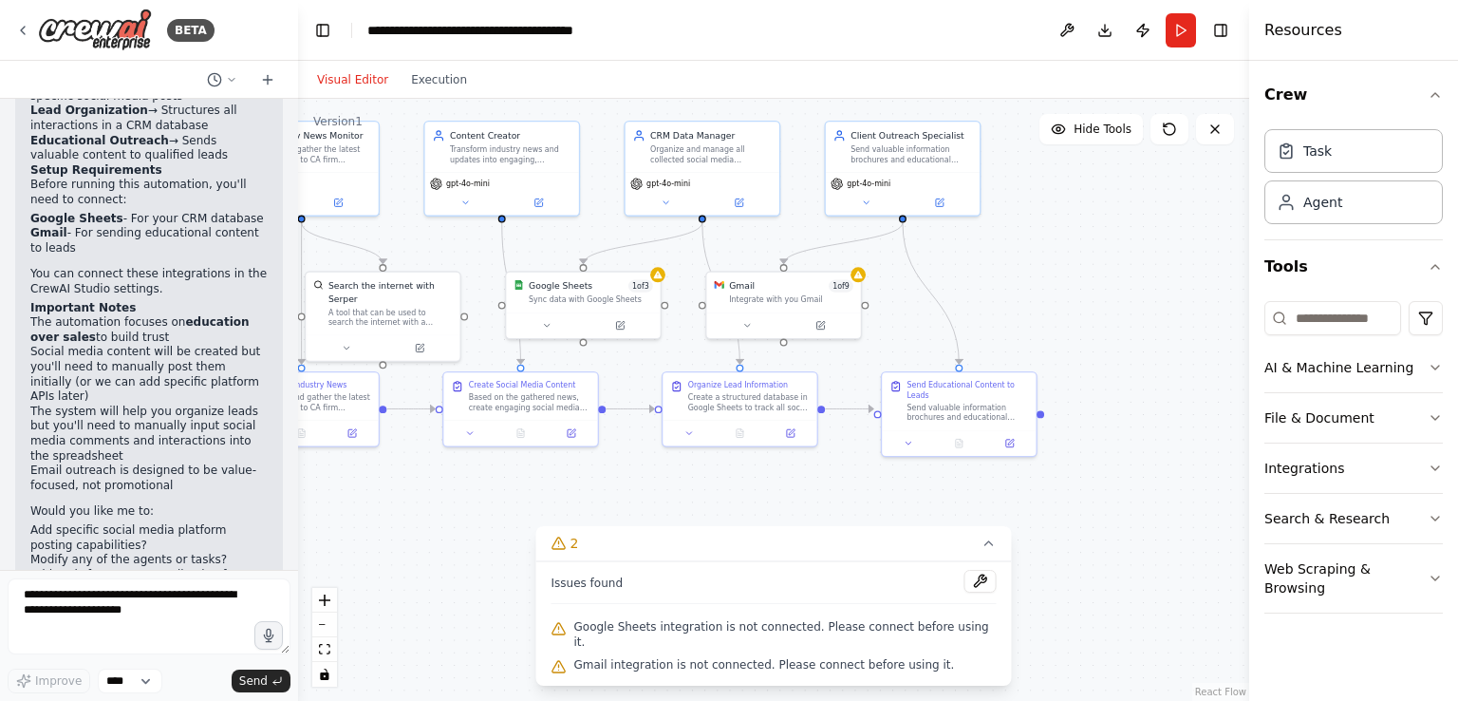
click at [874, 501] on div ".deletable-edge-delete-btn { width: 20px; height: 20px; border: 0px solid #ffff…" at bounding box center [773, 400] width 951 height 602
click at [970, 552] on button "2" at bounding box center [774, 543] width 476 height 35
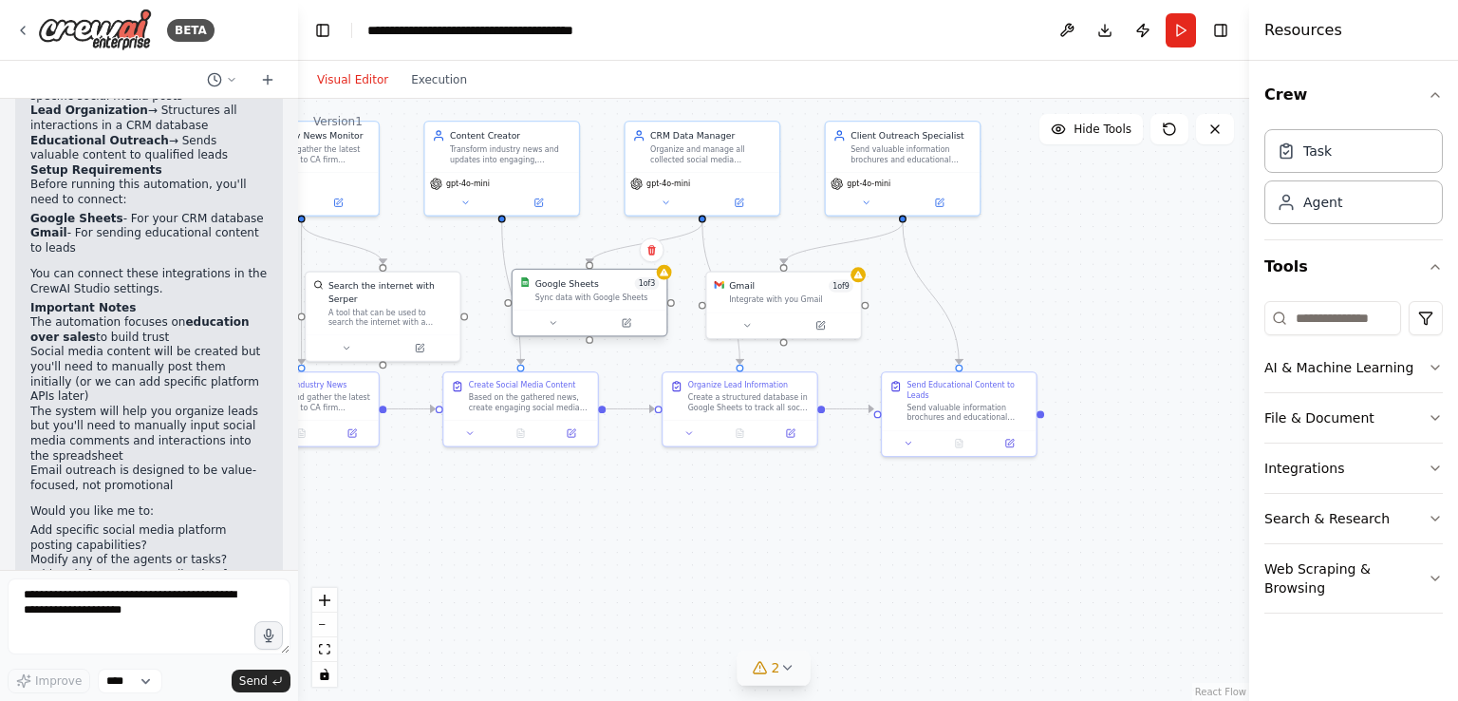
click at [596, 301] on div "Sync data with Google Sheets" at bounding box center [598, 297] width 124 height 10
click at [670, 281] on div ".deletable-edge-delete-btn { width: 20px; height: 20px; border: 0px solid #ffff…" at bounding box center [773, 400] width 951 height 602
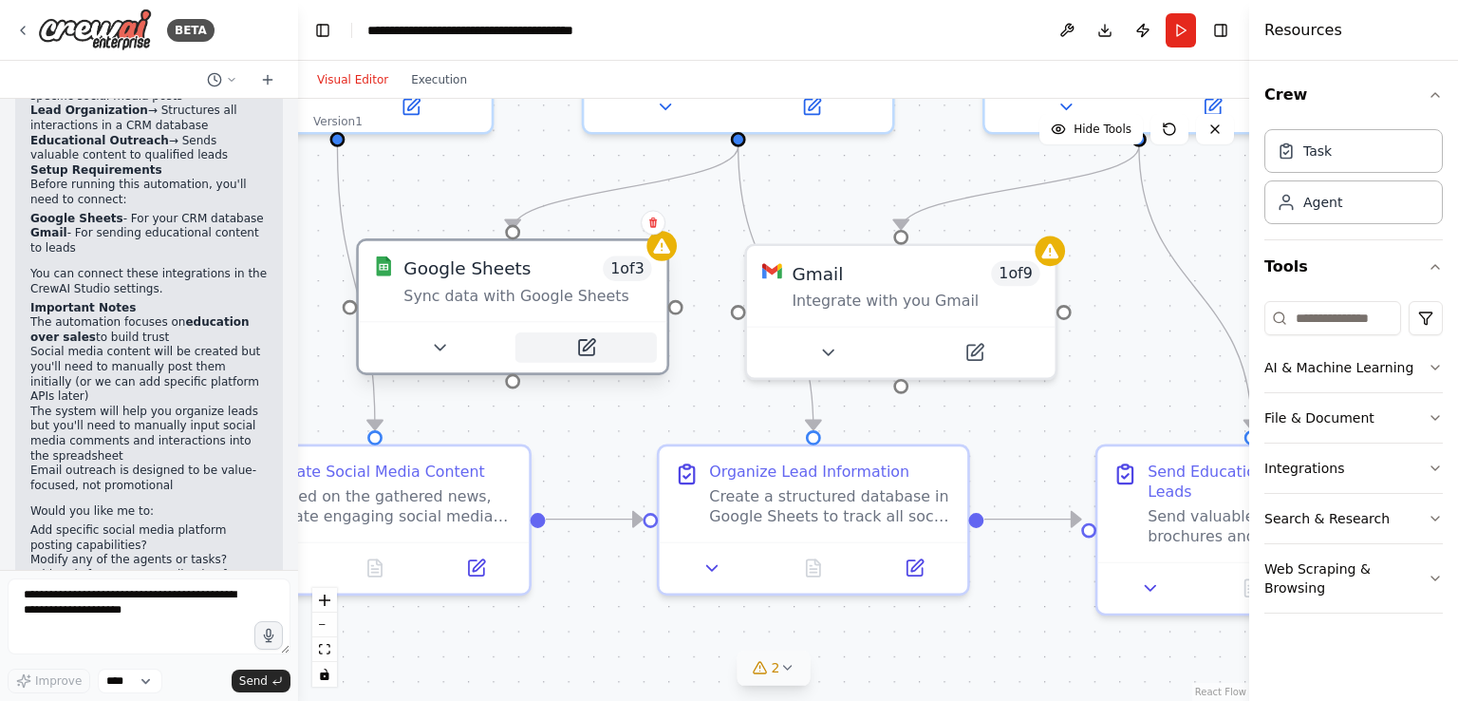
click at [592, 348] on icon at bounding box center [585, 347] width 15 height 15
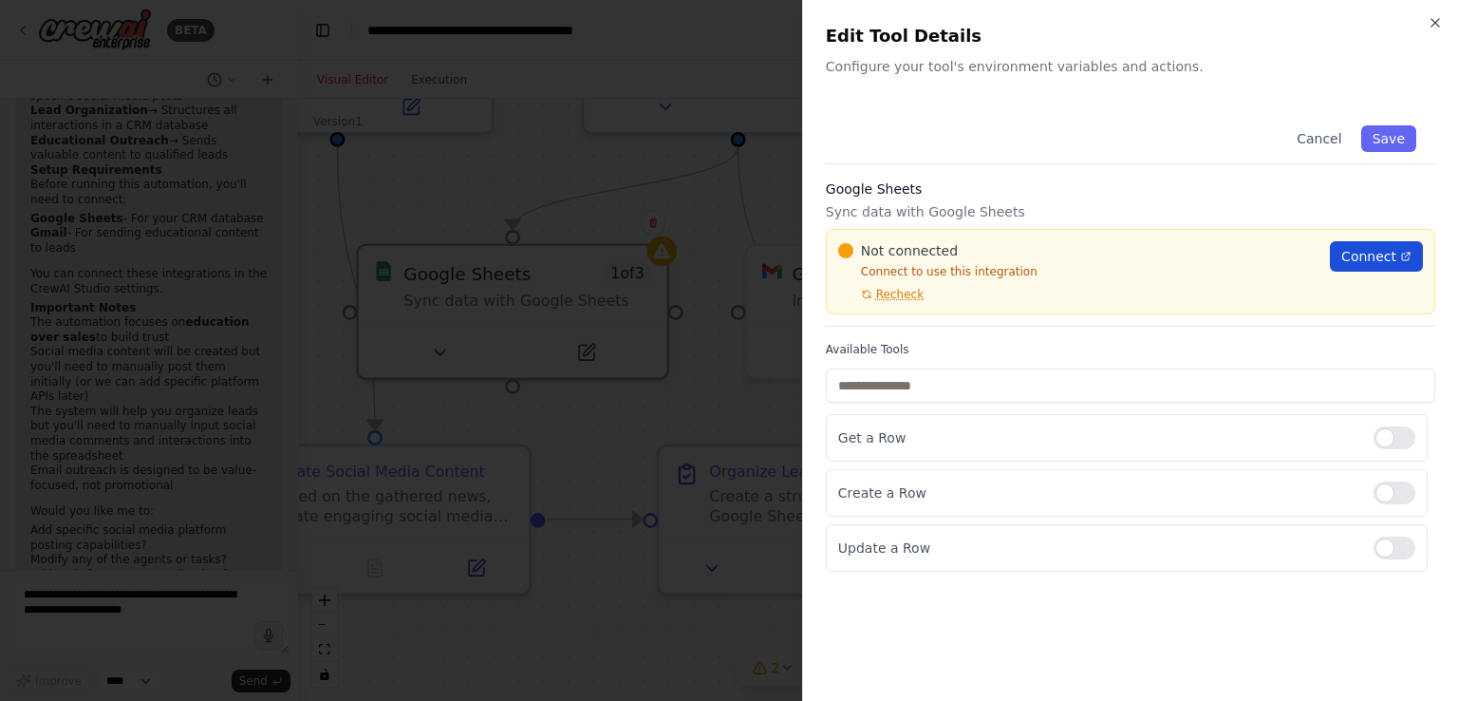
click at [1356, 250] on span "Connect" at bounding box center [1369, 256] width 55 height 19
click at [1011, 72] on p "Configure your tool's environment variables and actions." at bounding box center [1131, 66] width 610 height 19
click at [1322, 141] on button "Cancel" at bounding box center [1319, 138] width 67 height 27
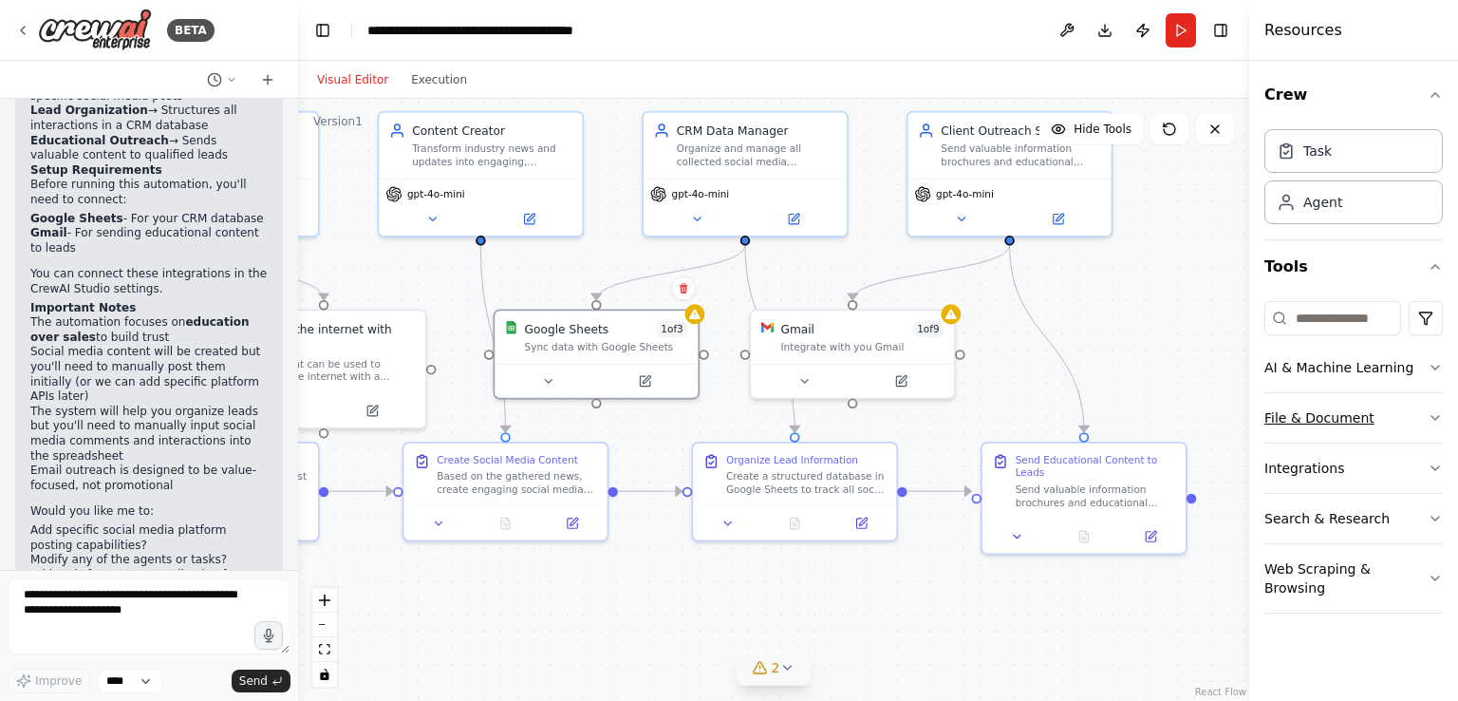
click at [1367, 423] on button "File & Document" at bounding box center [1354, 417] width 179 height 49
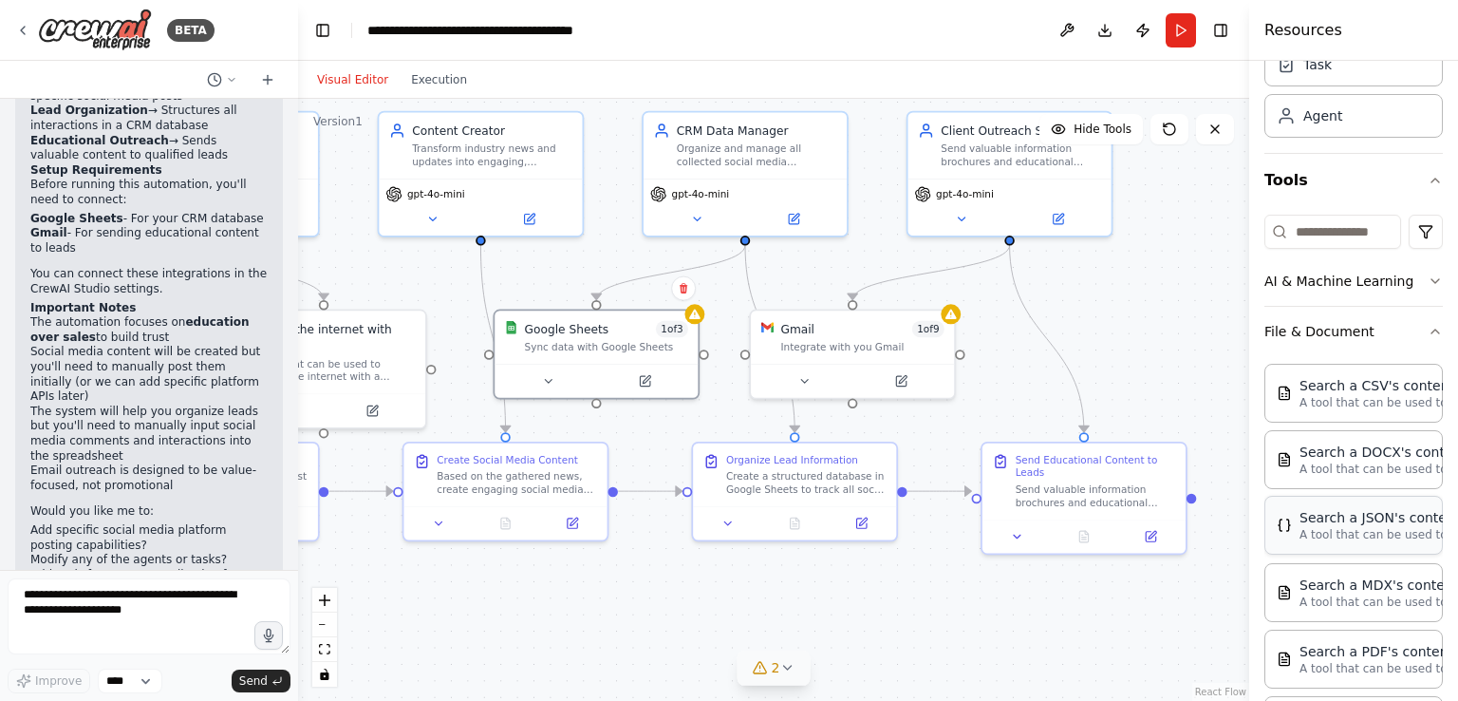
scroll to position [0, 0]
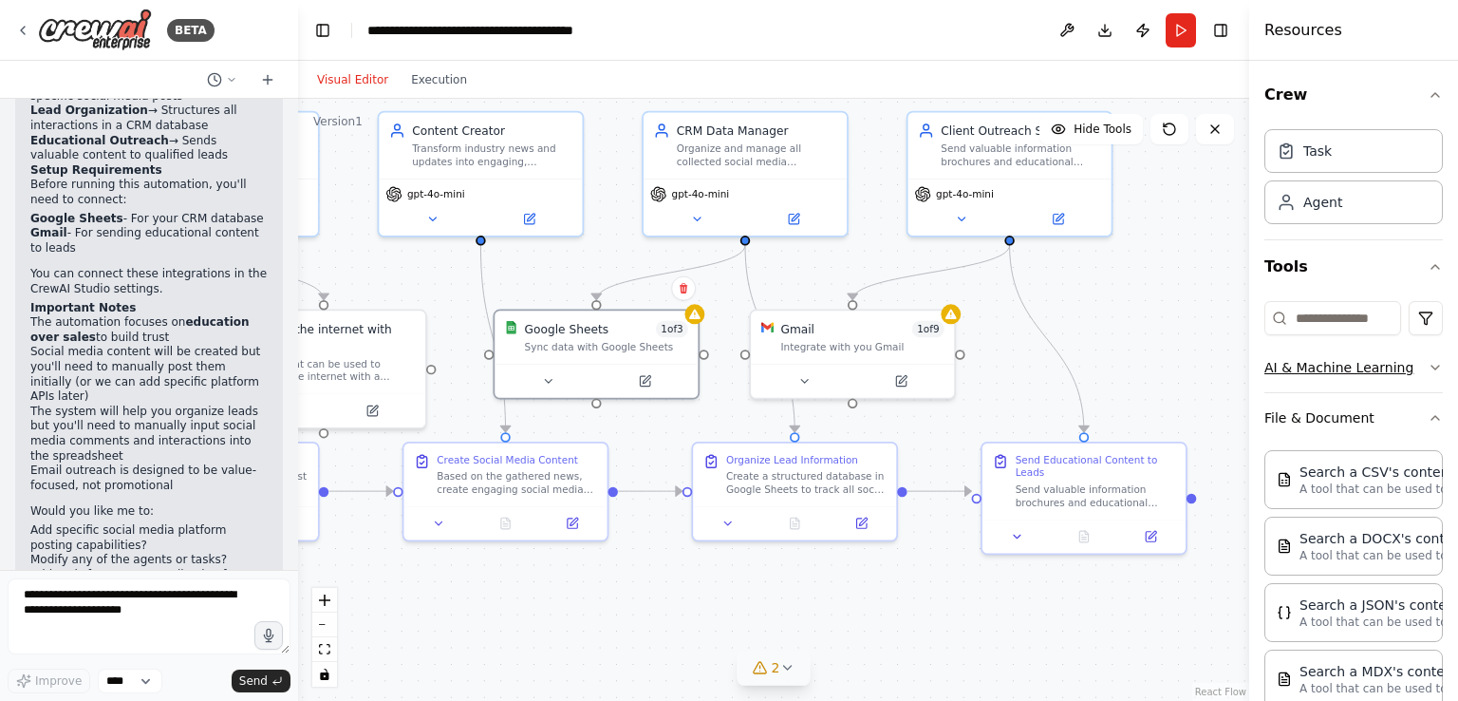
click at [1352, 377] on button "AI & Machine Learning" at bounding box center [1354, 367] width 179 height 49
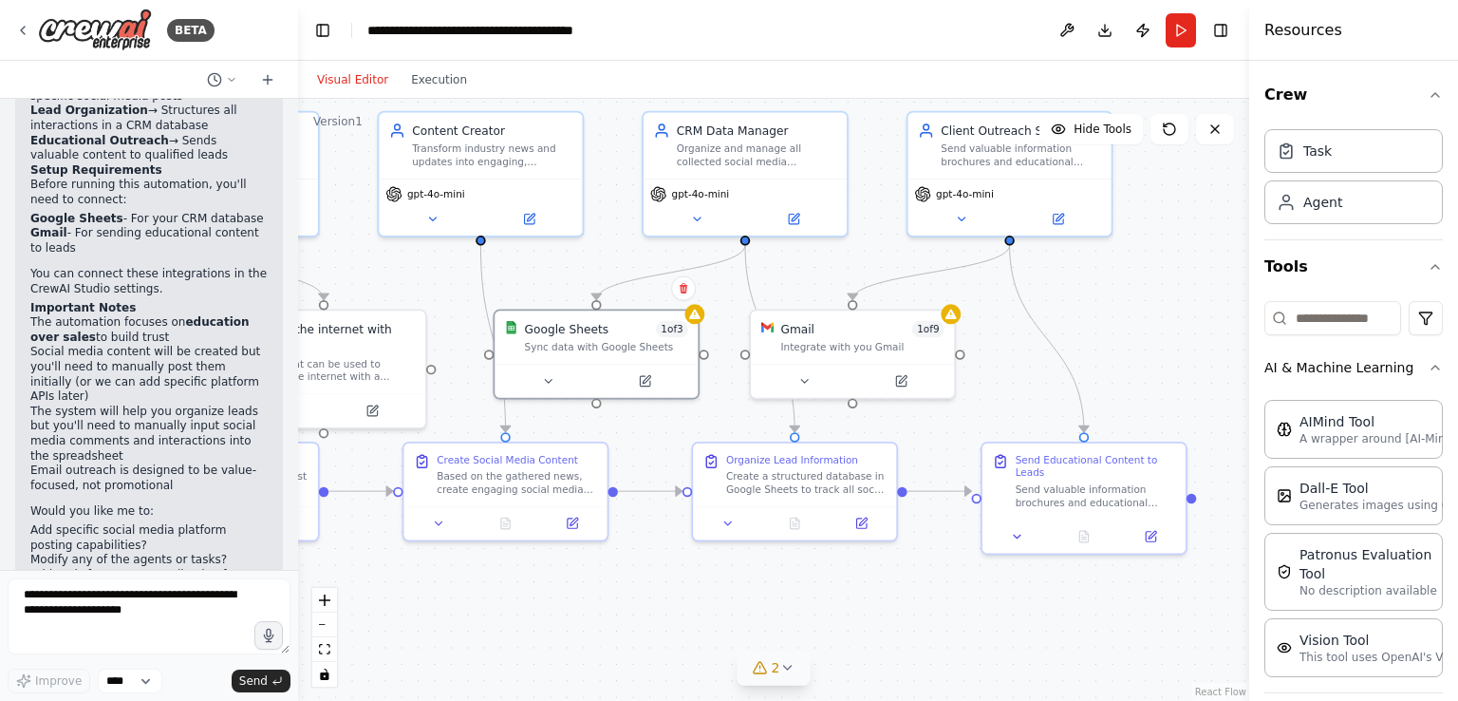
click at [1207, 294] on div ".deletable-edge-delete-btn { width: 20px; height: 20px; border: 0px solid #ffff…" at bounding box center [773, 400] width 951 height 602
click at [1428, 370] on icon "button" at bounding box center [1435, 367] width 15 height 15
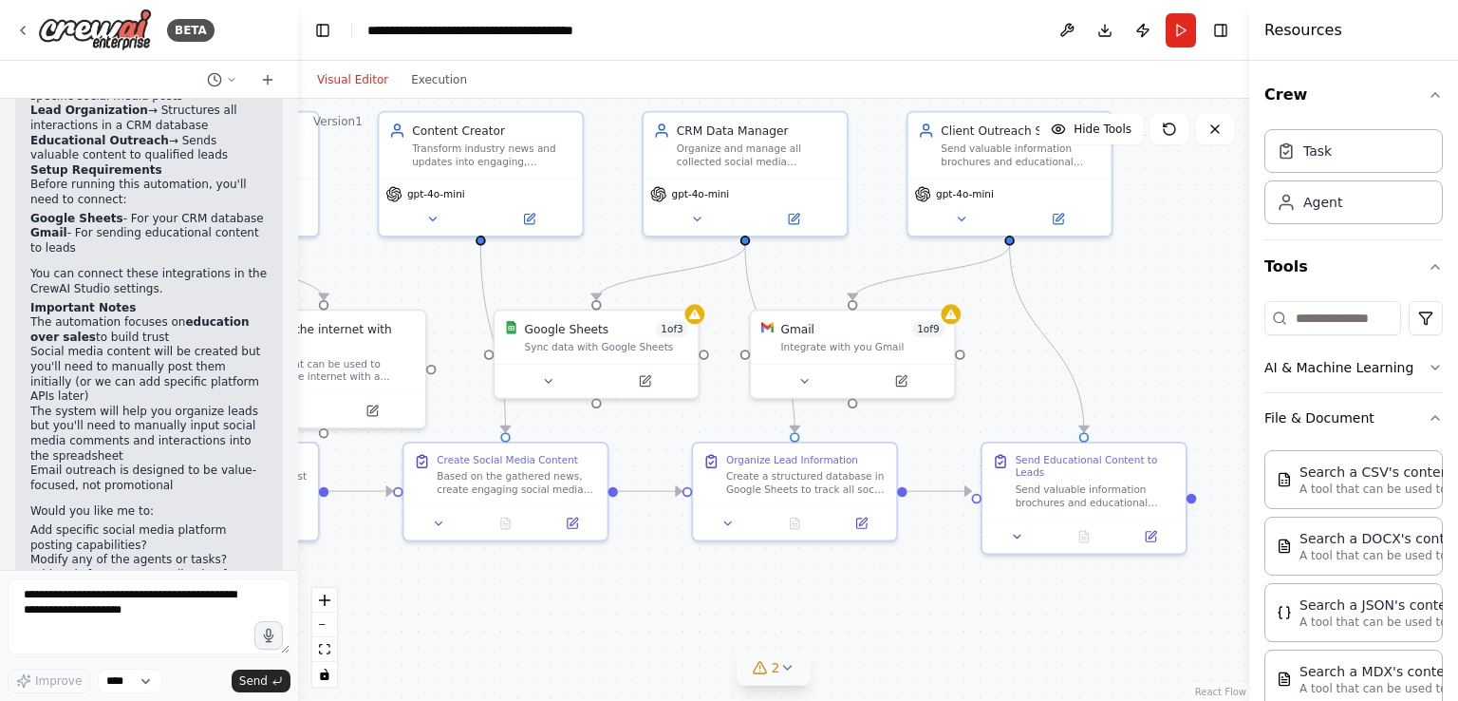
click at [1428, 261] on div "Crew Task Agent Tools AI & Machine Learning File & Document Search a CSV's cont…" at bounding box center [1354, 381] width 209 height 640
click at [1428, 95] on icon "button" at bounding box center [1435, 94] width 15 height 15
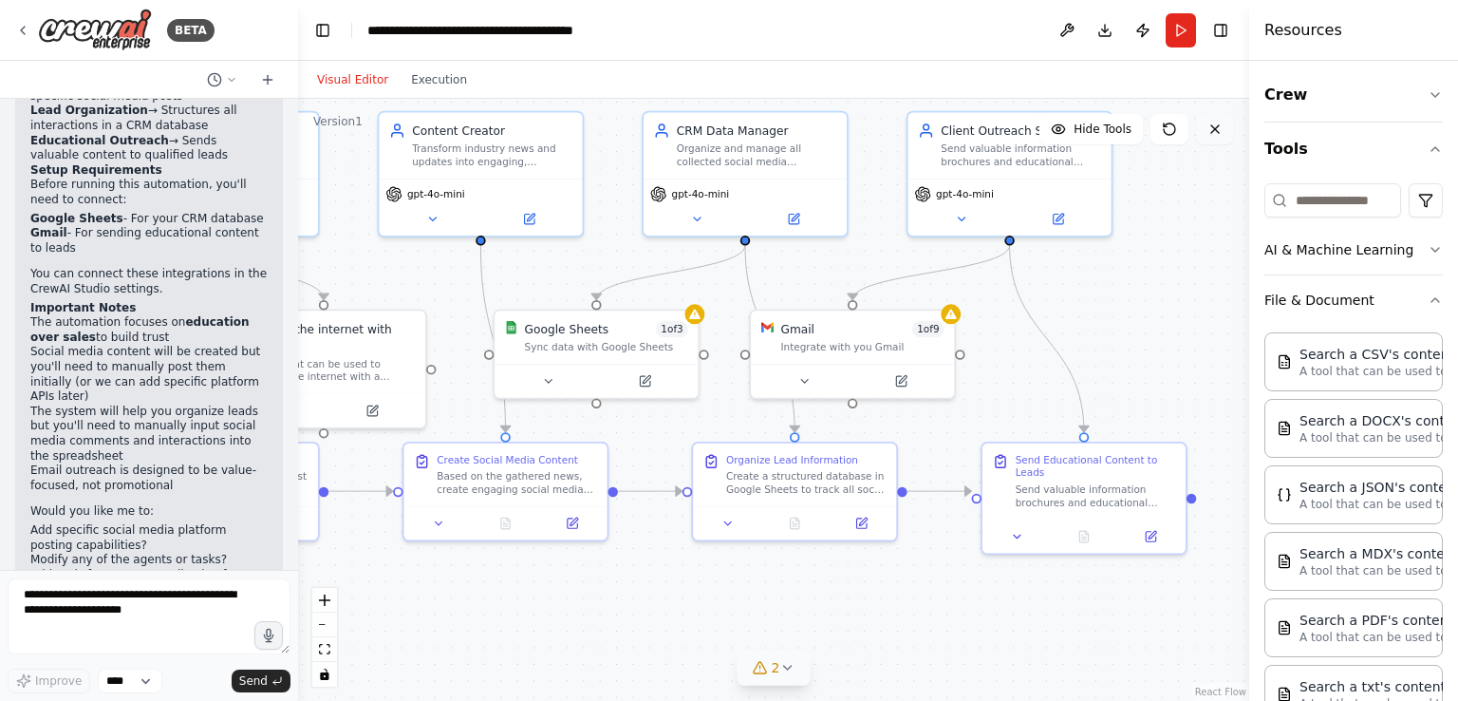
click at [1226, 135] on button at bounding box center [1215, 129] width 38 height 30
click at [1223, 214] on div ".deletable-edge-delete-btn { width: 20px; height: 20px; border: 0px solid #ffff…" at bounding box center [773, 400] width 951 height 602
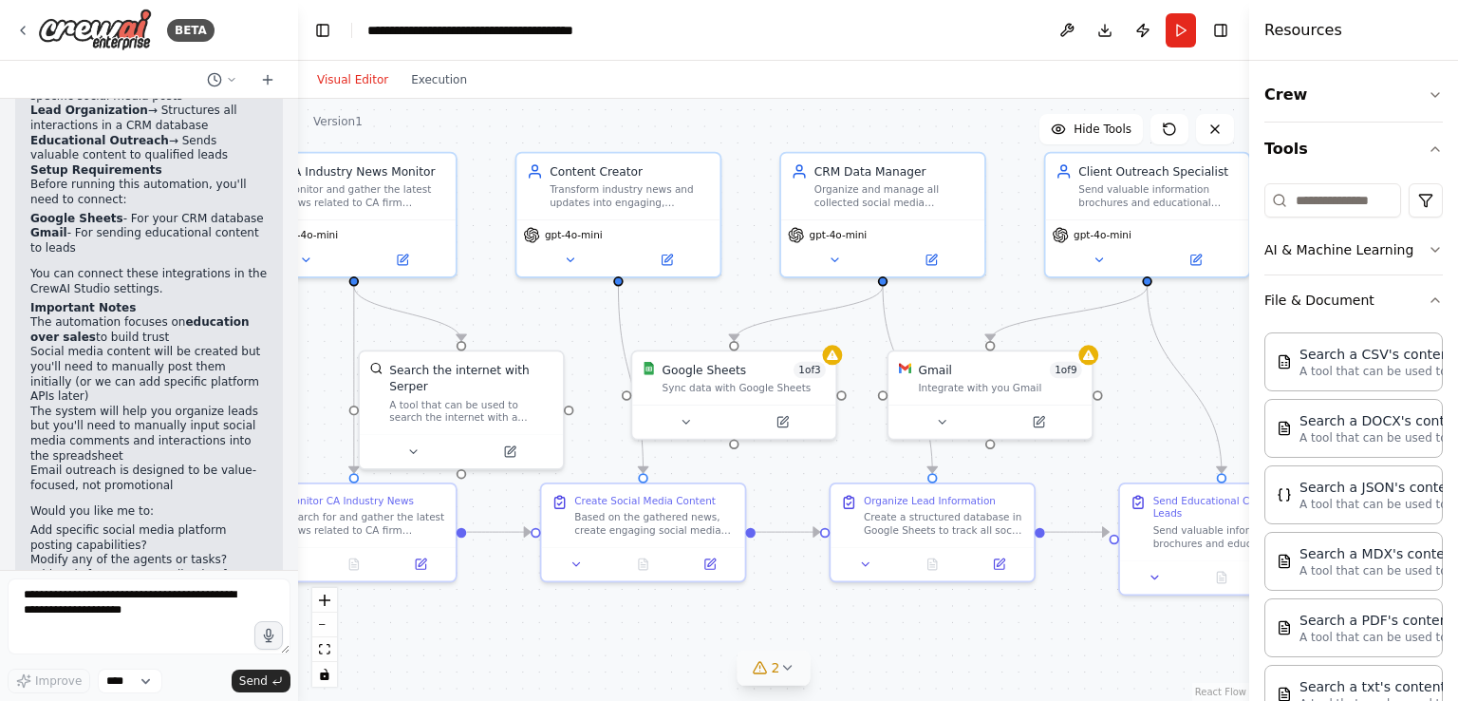
drag, startPoint x: 857, startPoint y: 648, endPoint x: 1006, endPoint y: 690, distance: 155.1
click at [1006, 690] on div ".deletable-edge-delete-btn { width: 20px; height: 20px; border: 0px solid #ffff…" at bounding box center [773, 400] width 951 height 602
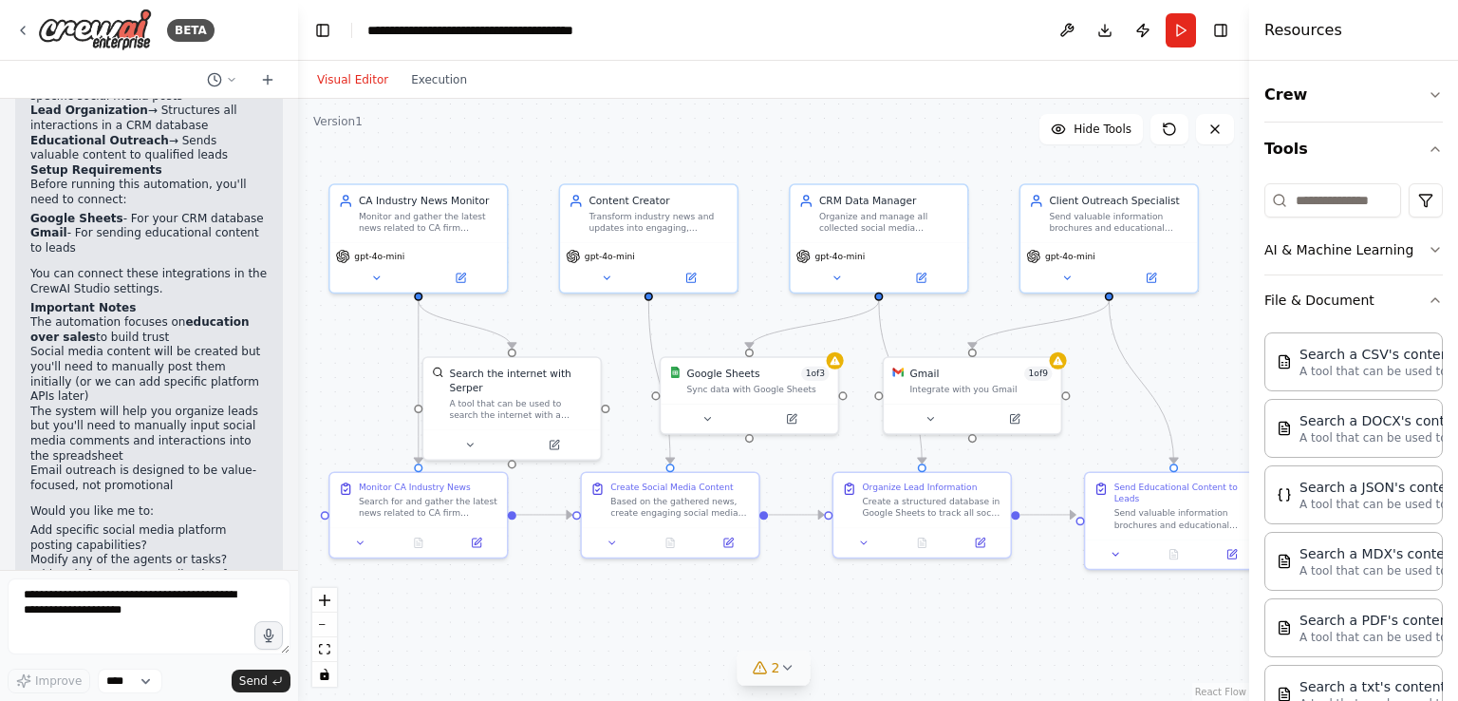
drag, startPoint x: 973, startPoint y: 660, endPoint x: 953, endPoint y: 619, distance: 45.4
click at [953, 619] on div ".deletable-edge-delete-btn { width: 20px; height: 20px; border: 0px solid #ffff…" at bounding box center [773, 400] width 951 height 602
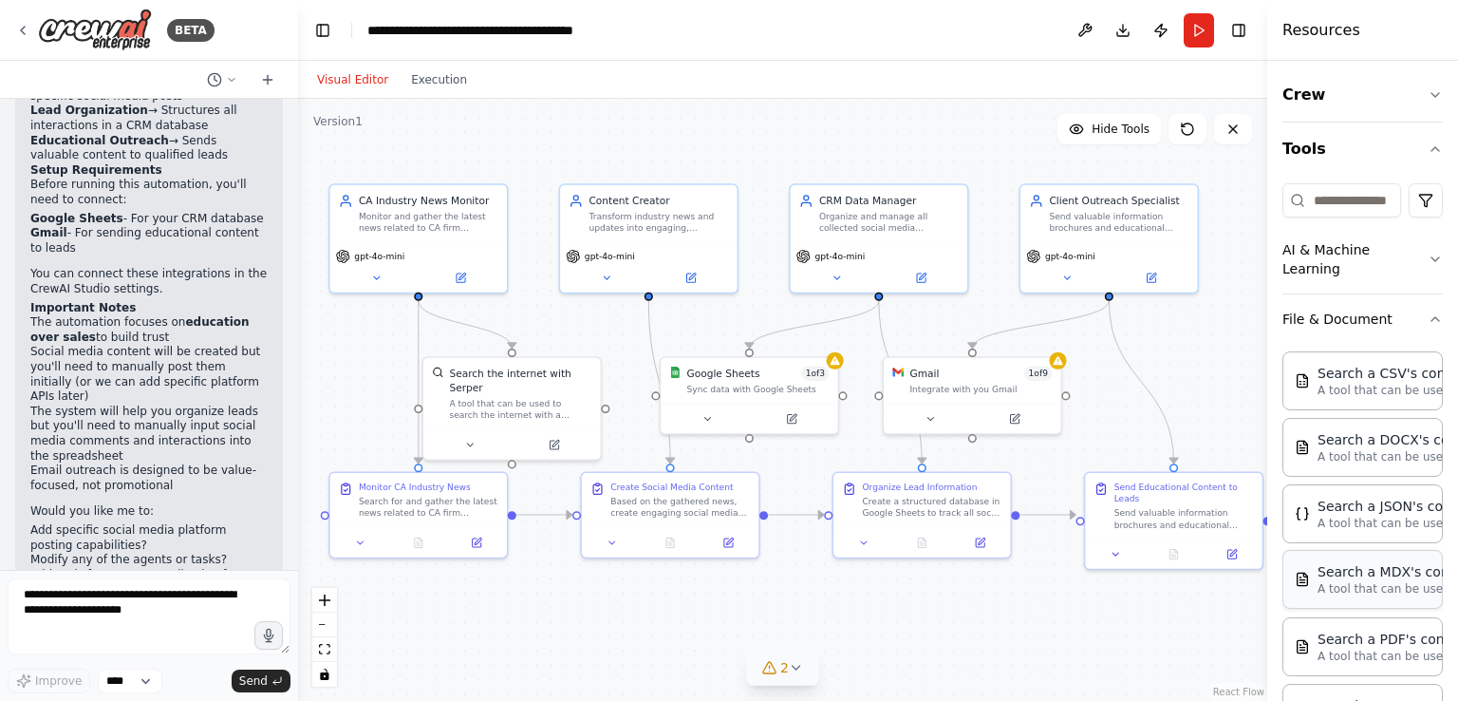
drag, startPoint x: 1273, startPoint y: 597, endPoint x: 1297, endPoint y: 590, distance: 24.9
click at [1297, 590] on div "Resources Crew Tools AI & Machine Learning File & Document Search a CSV's conte…" at bounding box center [1363, 350] width 191 height 701
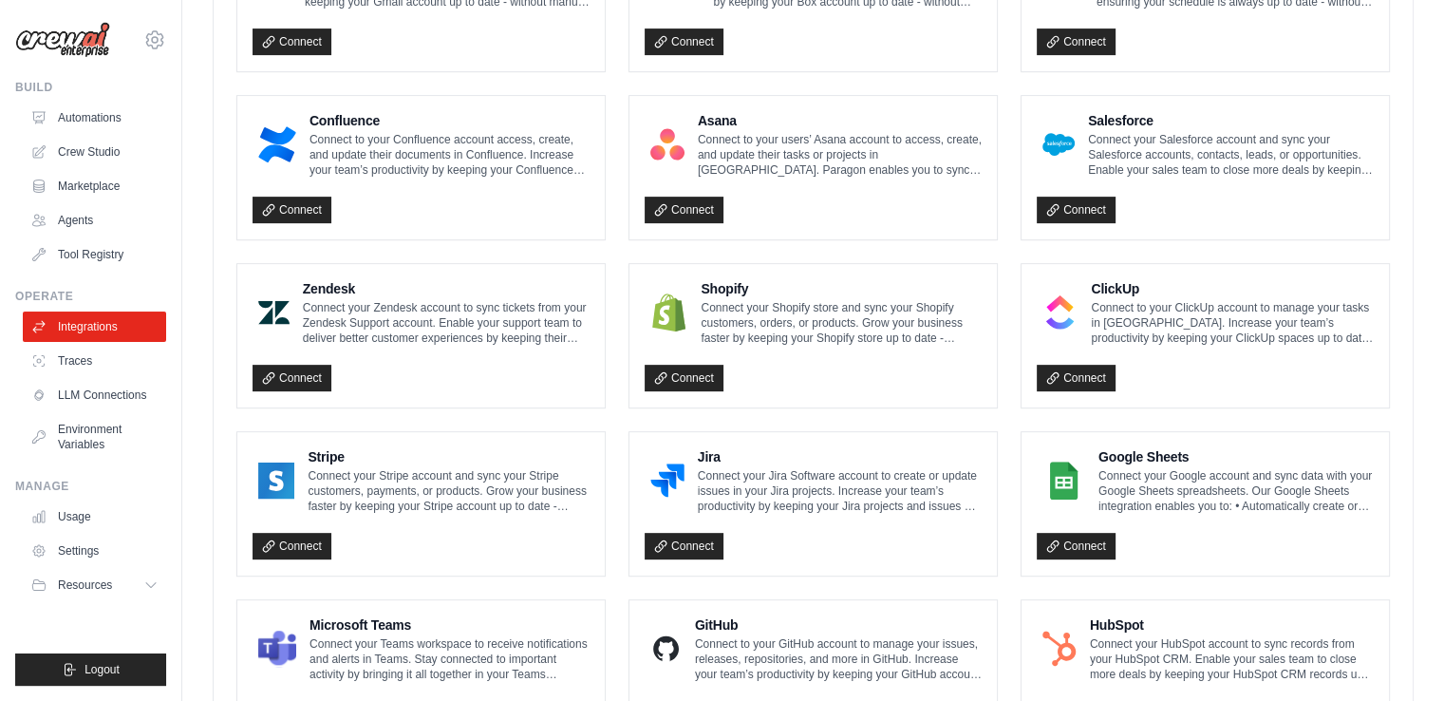
scroll to position [855, 0]
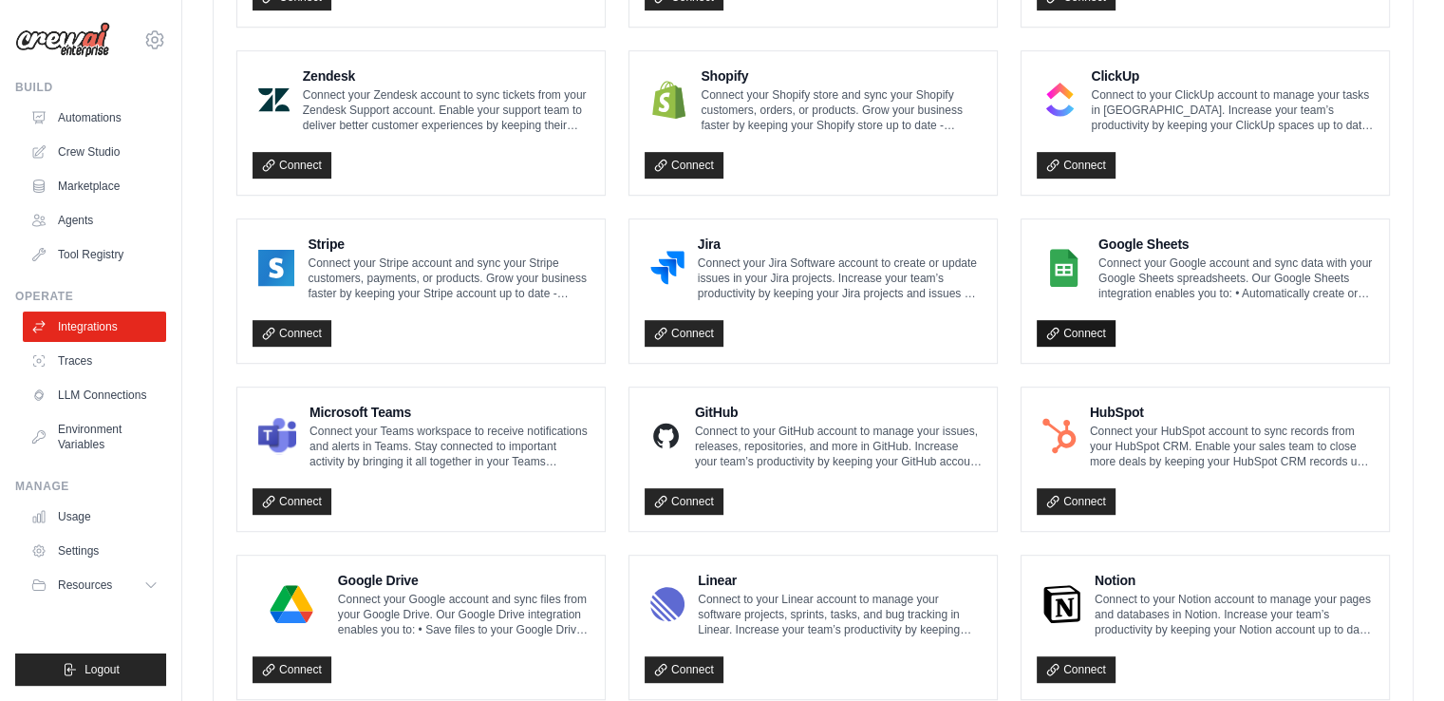
click at [1063, 323] on div "Connect" at bounding box center [1205, 328] width 337 height 39
click at [1067, 331] on link "Connect" at bounding box center [1076, 333] width 79 height 27
click at [1066, 342] on link "Connect" at bounding box center [1076, 333] width 79 height 27
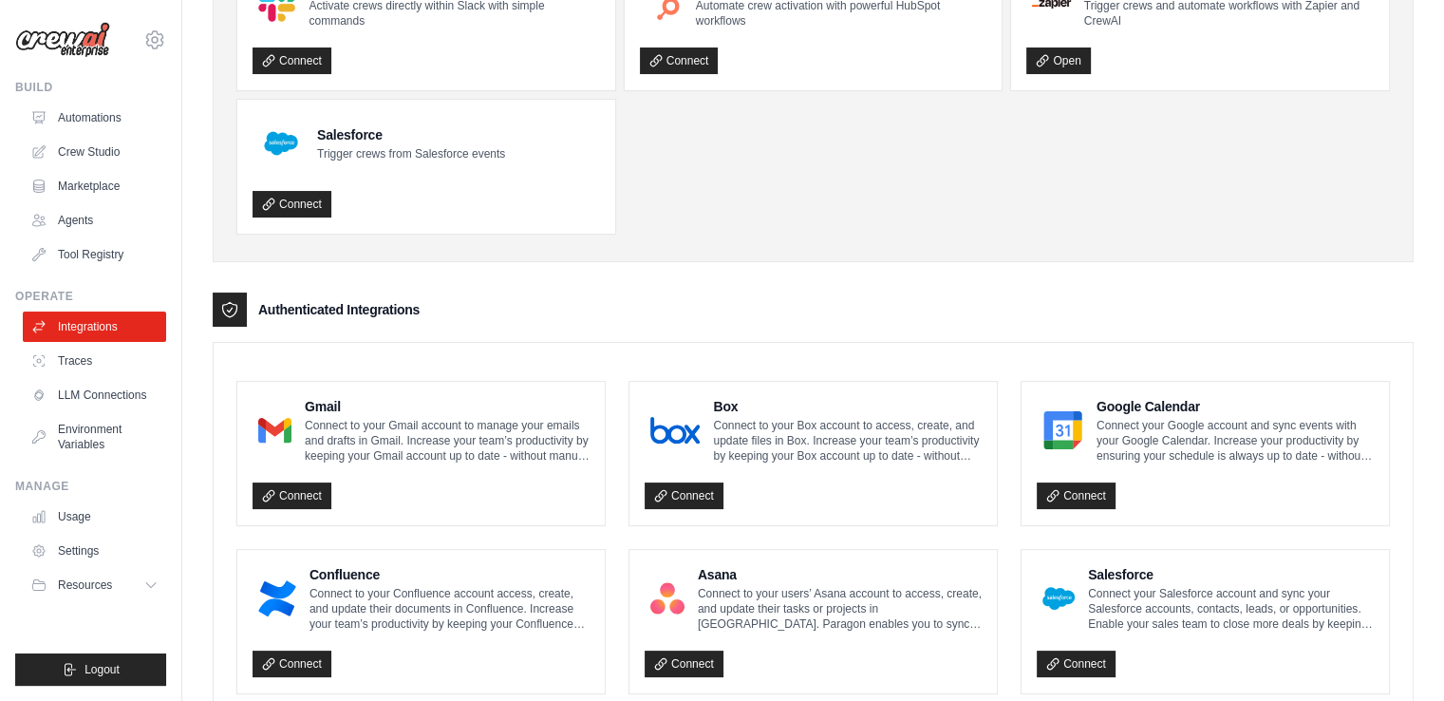
scroll to position [0, 0]
